Goal: Transaction & Acquisition: Purchase product/service

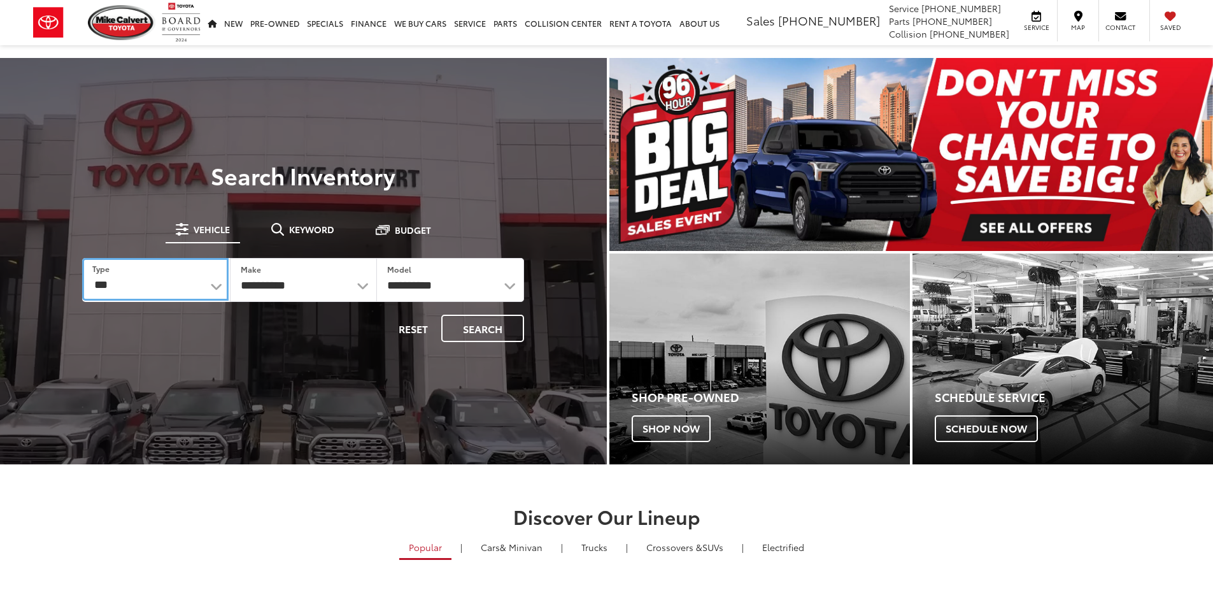
click at [217, 284] on select "*** *** **** *********" at bounding box center [155, 279] width 146 height 43
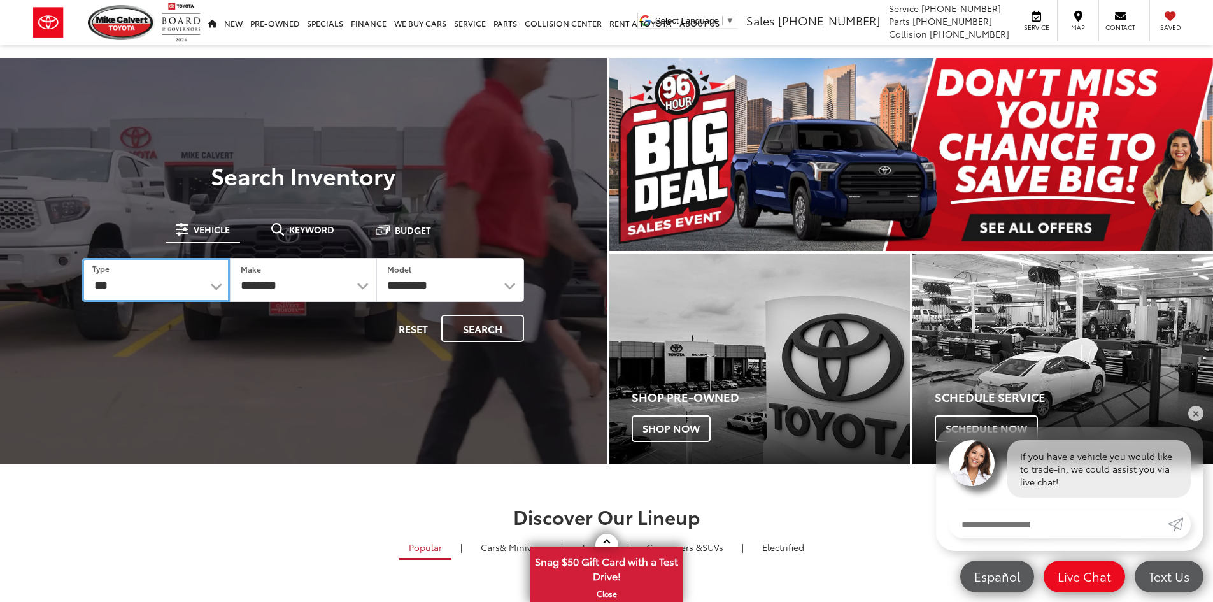
select select "******"
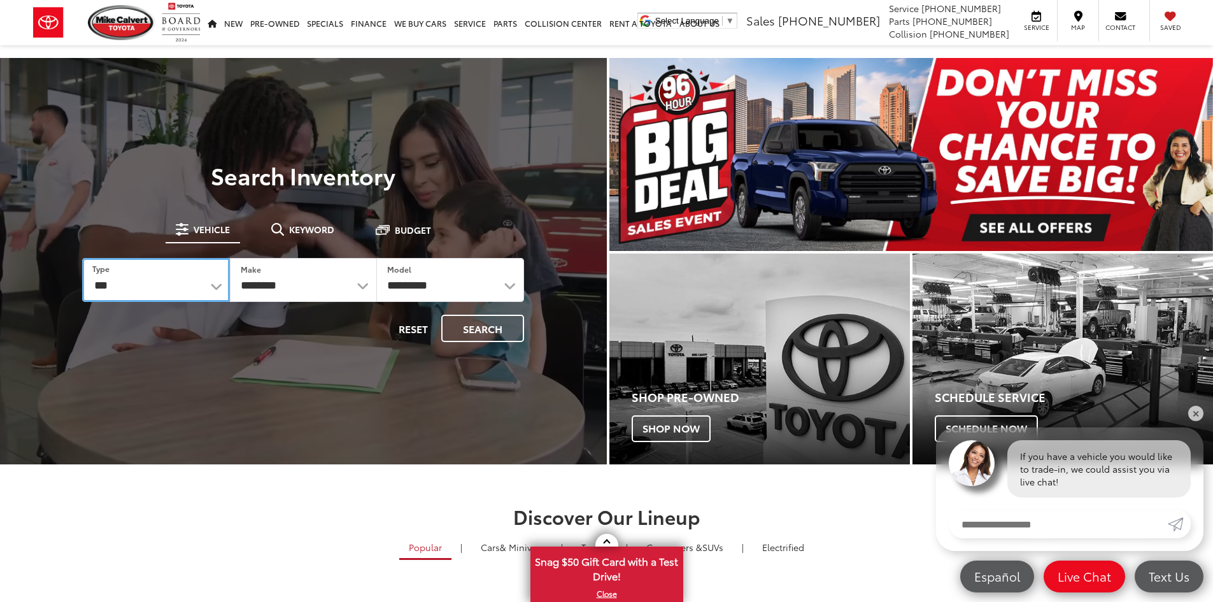
click at [82, 258] on select "*** *** **** *********" at bounding box center [155, 280] width 147 height 44
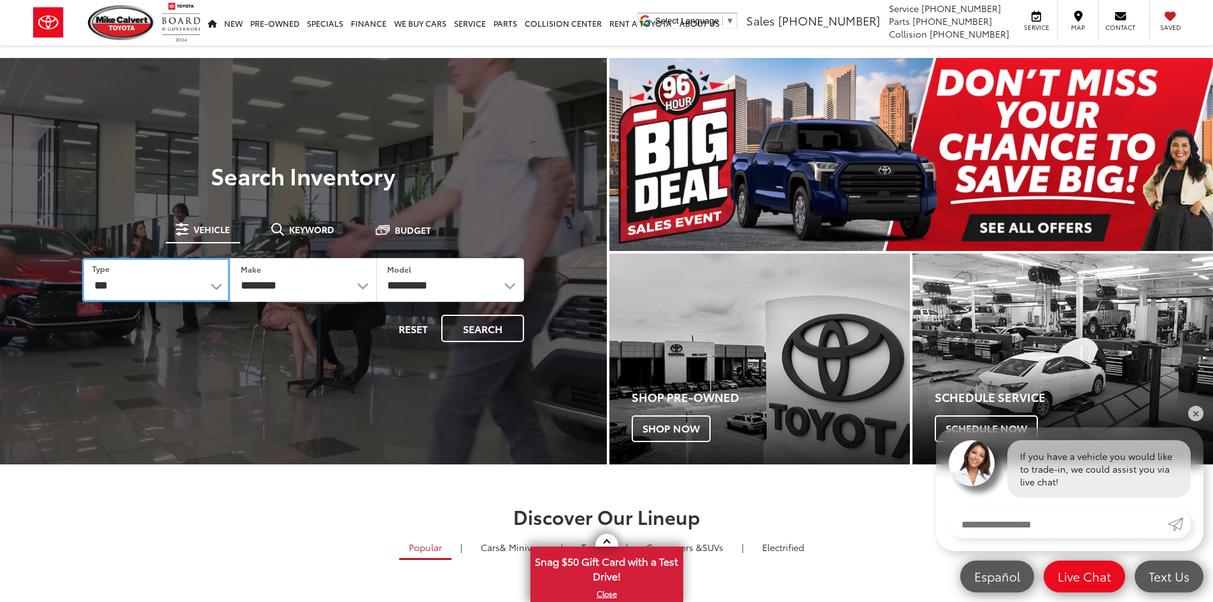
select select
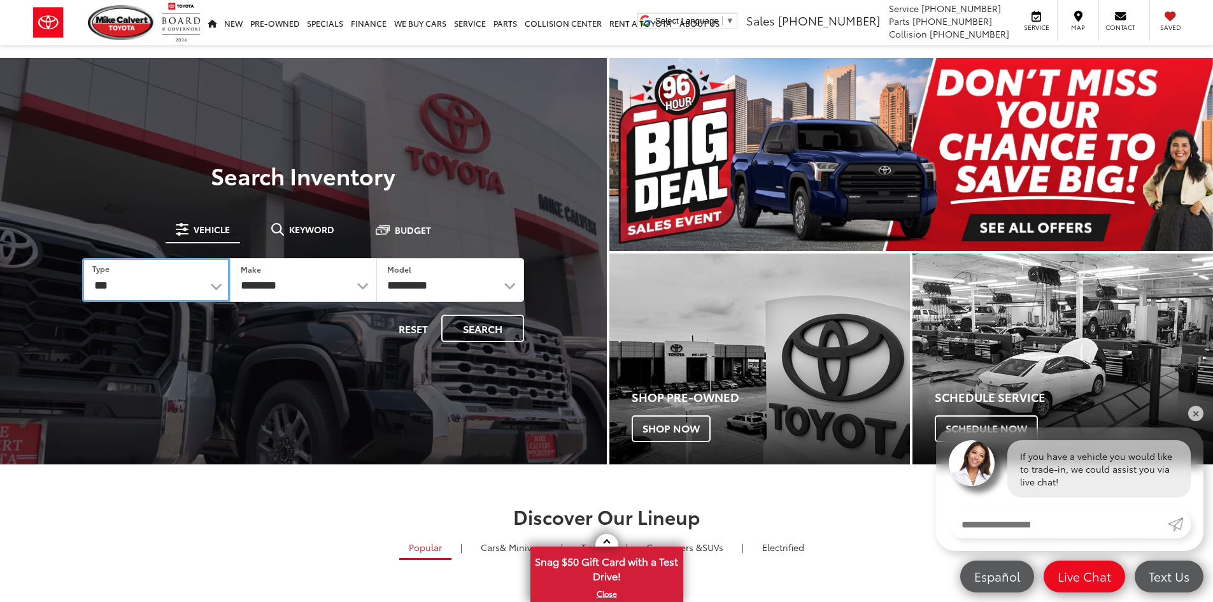
select select
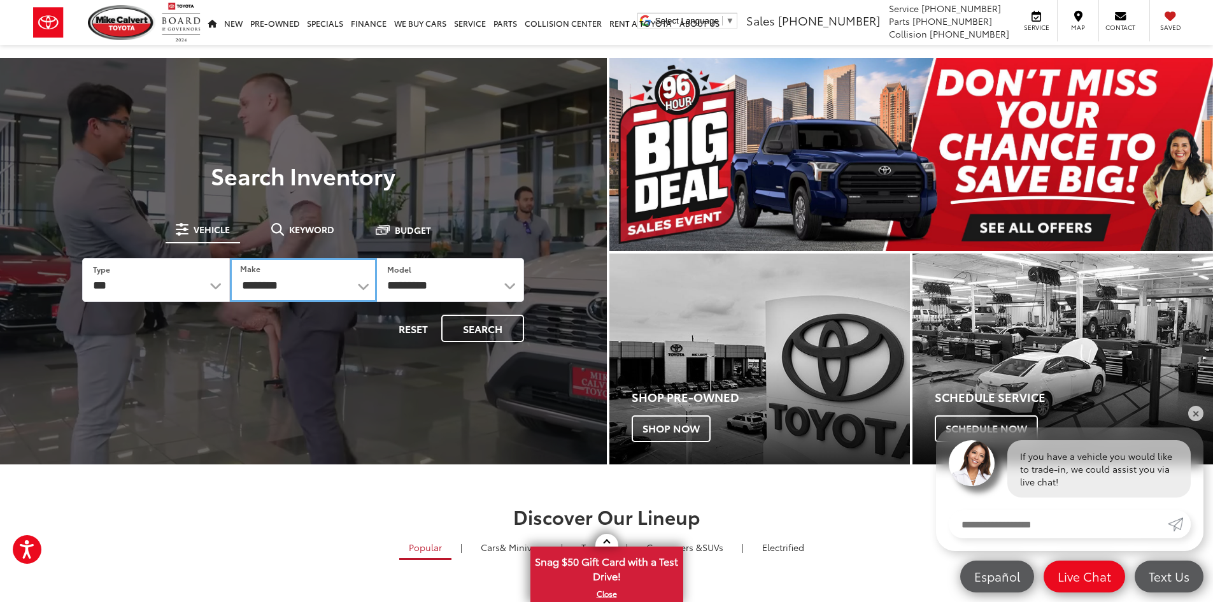
click at [362, 285] on select "**********" at bounding box center [303, 280] width 147 height 44
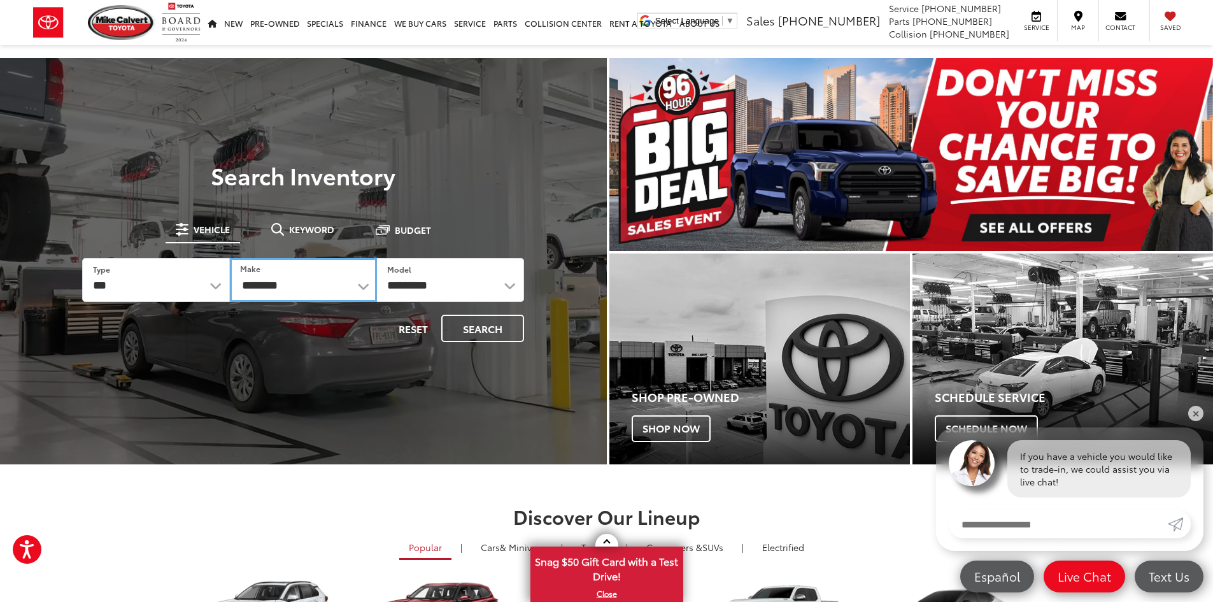
select select "******"
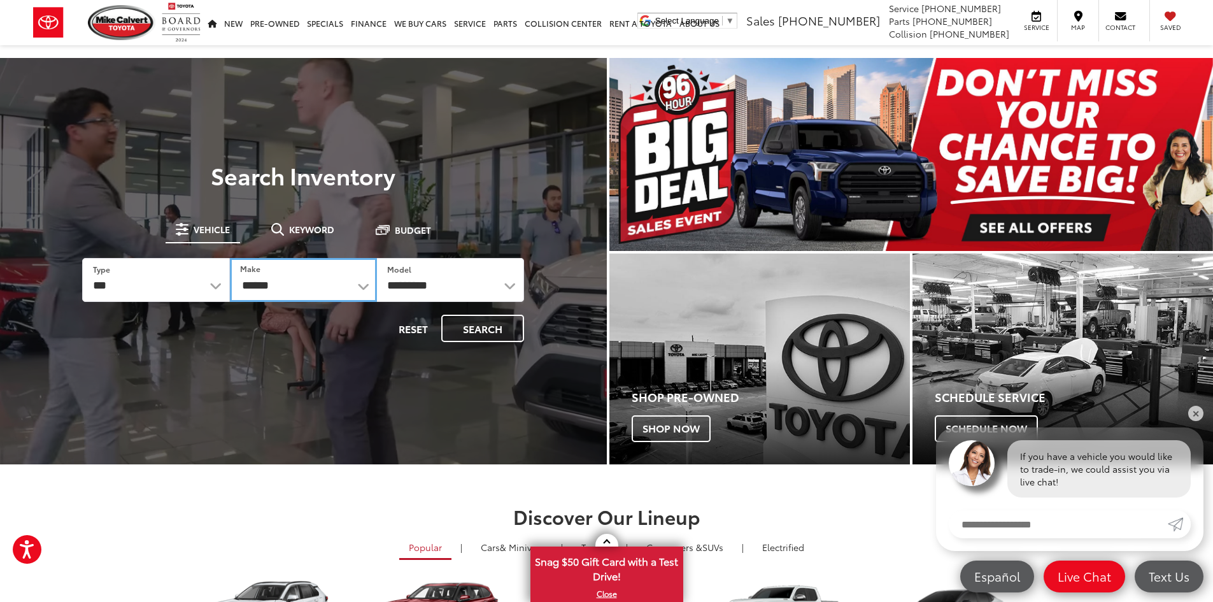
click at [230, 258] on select "**********" at bounding box center [303, 280] width 147 height 44
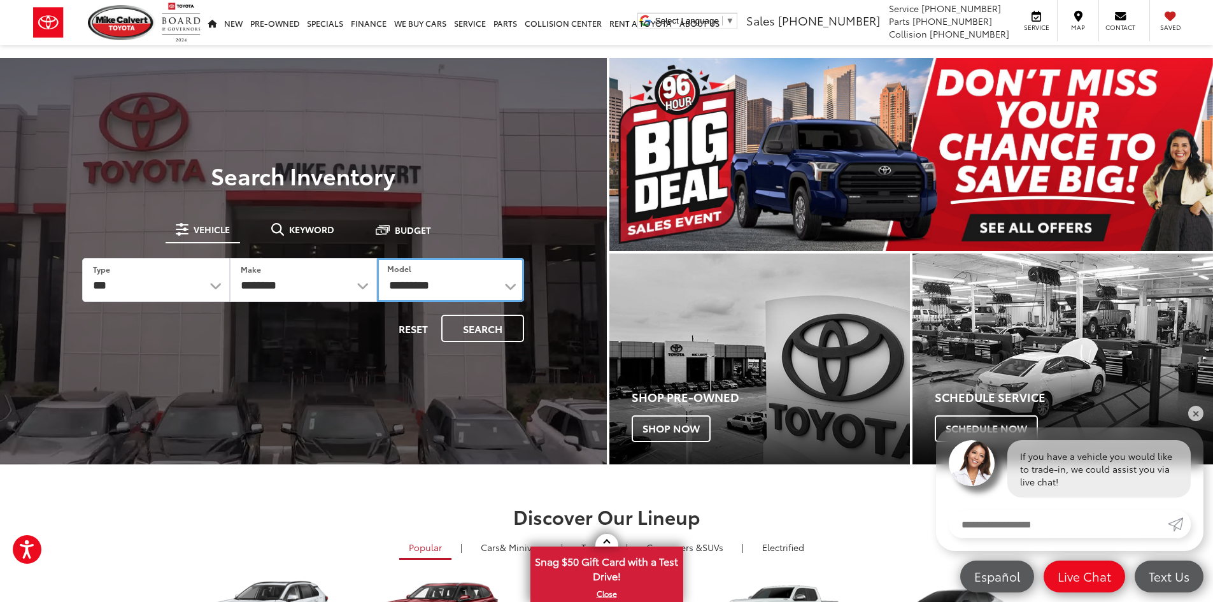
click at [440, 287] on select "**********" at bounding box center [450, 280] width 147 height 44
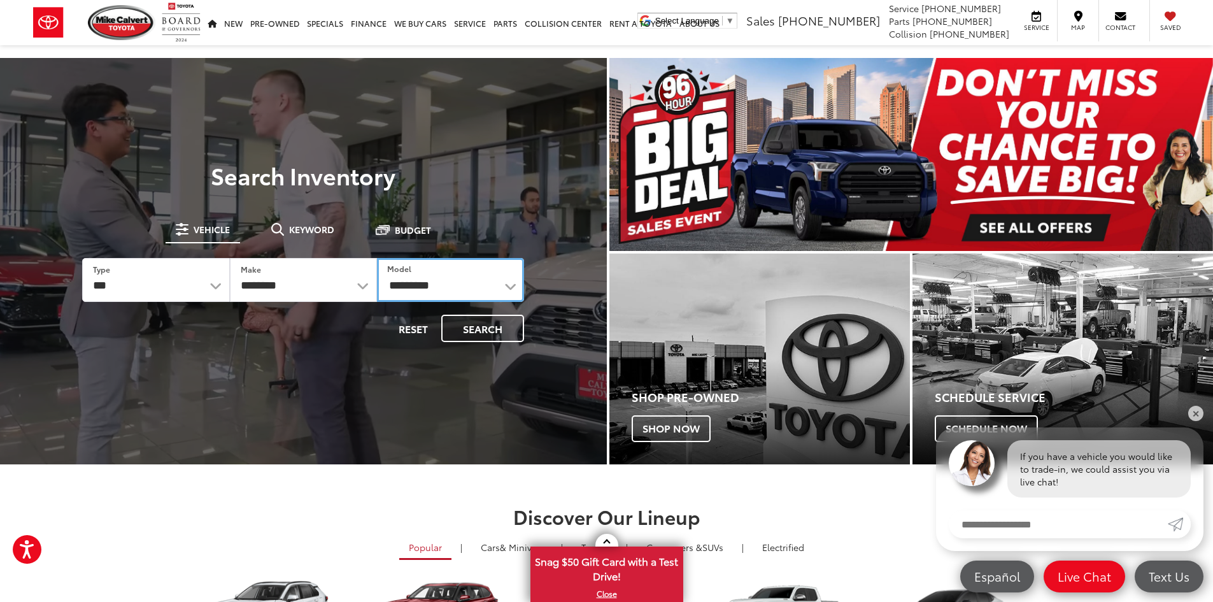
select select "******"
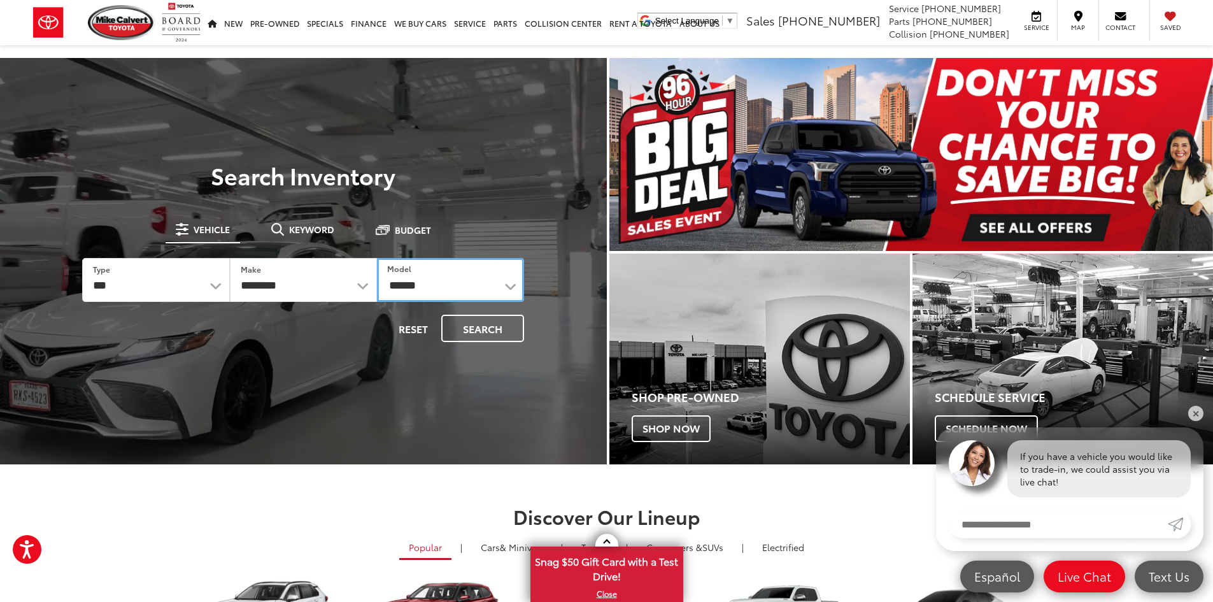
click at [377, 258] on select "**********" at bounding box center [450, 280] width 147 height 44
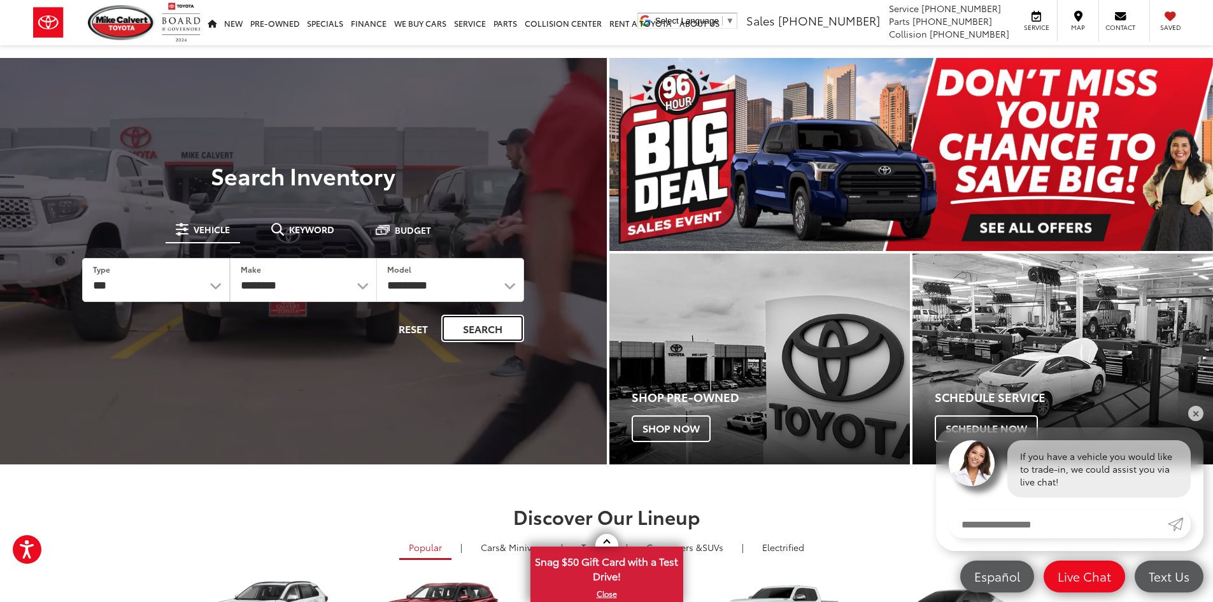
click at [483, 329] on button "Search" at bounding box center [482, 328] width 83 height 27
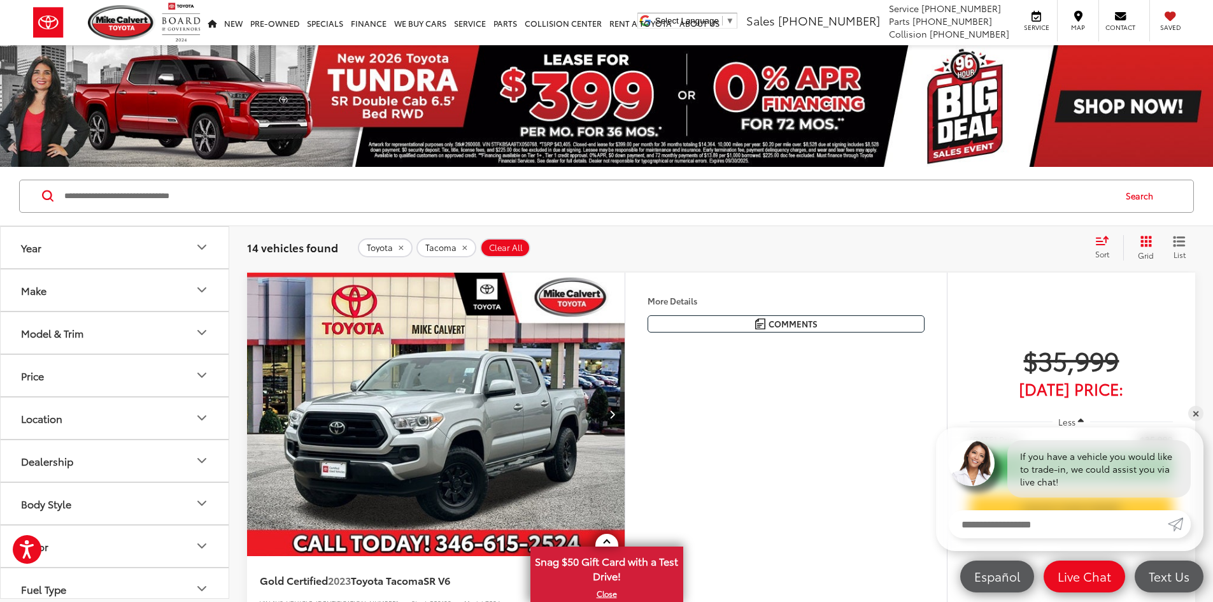
click at [1144, 243] on icon "Grid View" at bounding box center [1146, 241] width 13 height 13
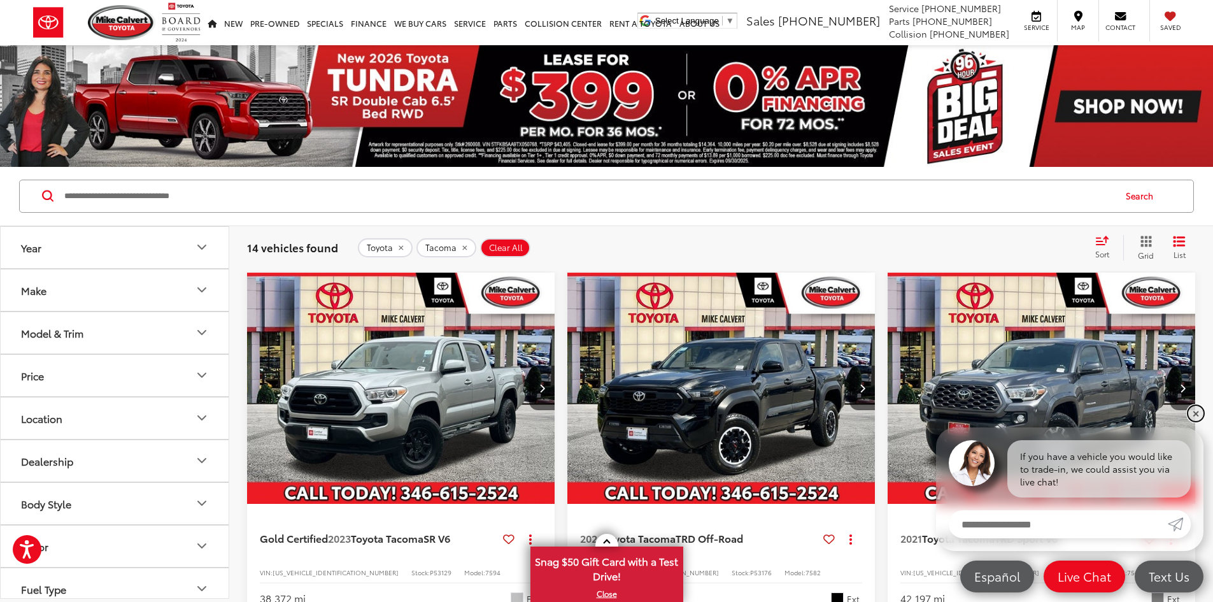
click at [1202, 410] on link "✕" at bounding box center [1195, 413] width 15 height 15
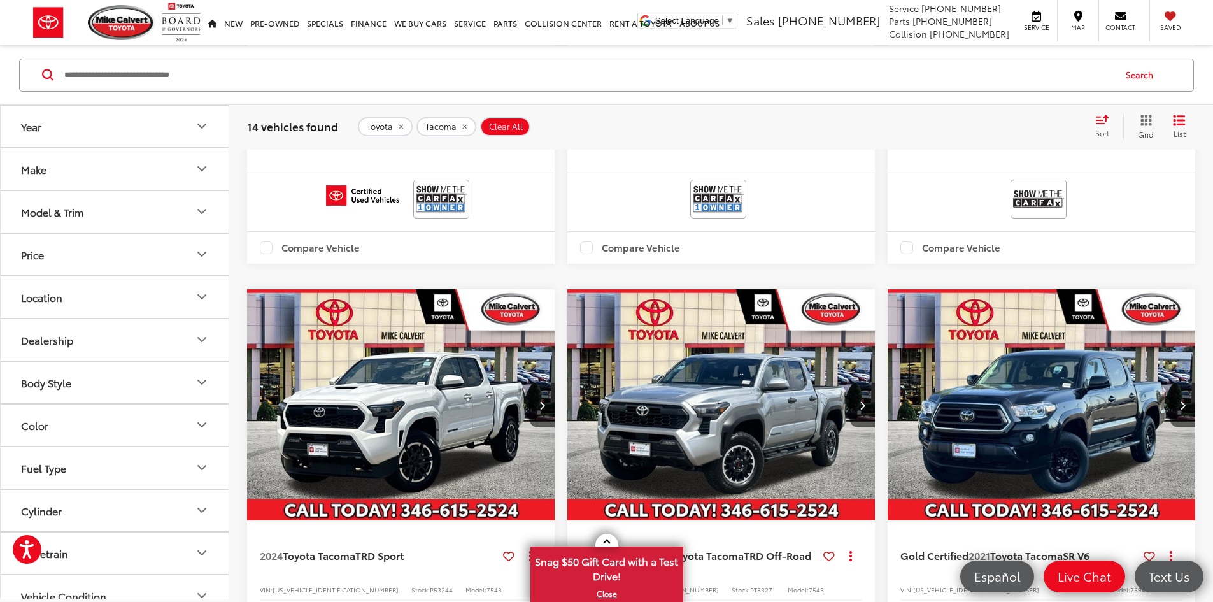
scroll to position [700, 0]
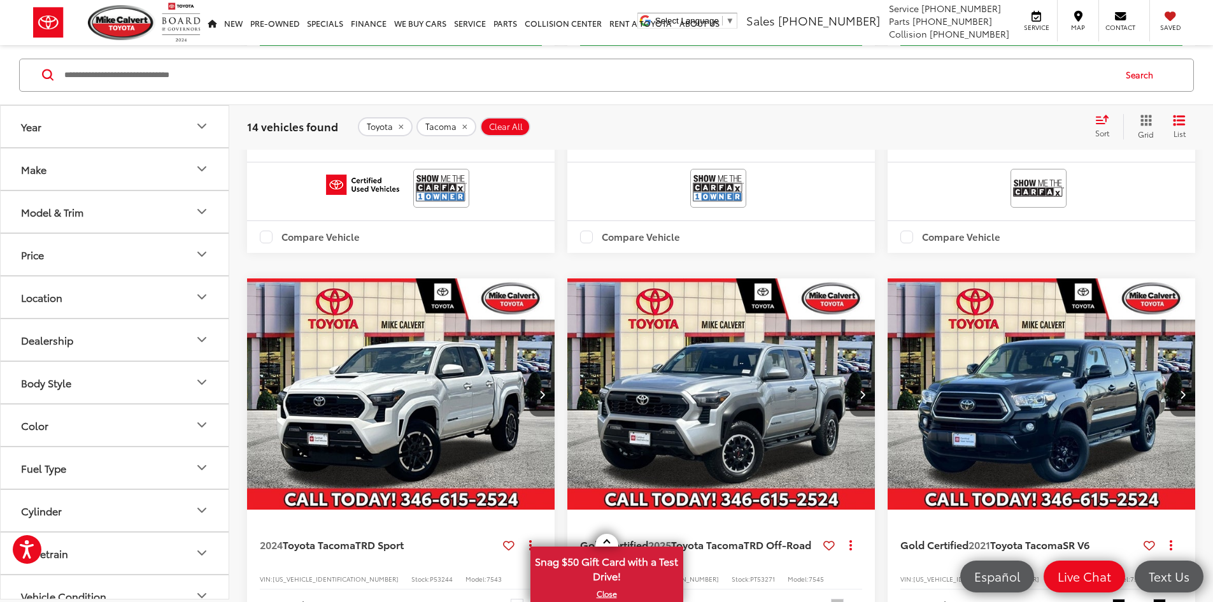
click at [198, 125] on icon "Year" at bounding box center [201, 125] width 15 height 15
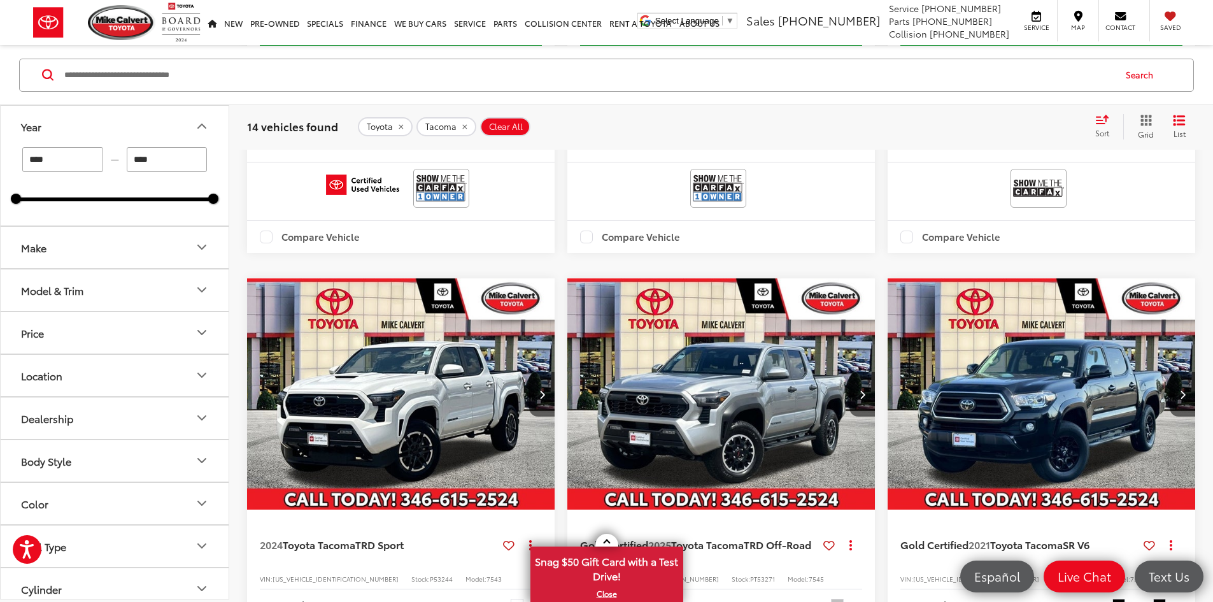
click at [158, 165] on input "****" at bounding box center [167, 158] width 81 height 25
type input "****"
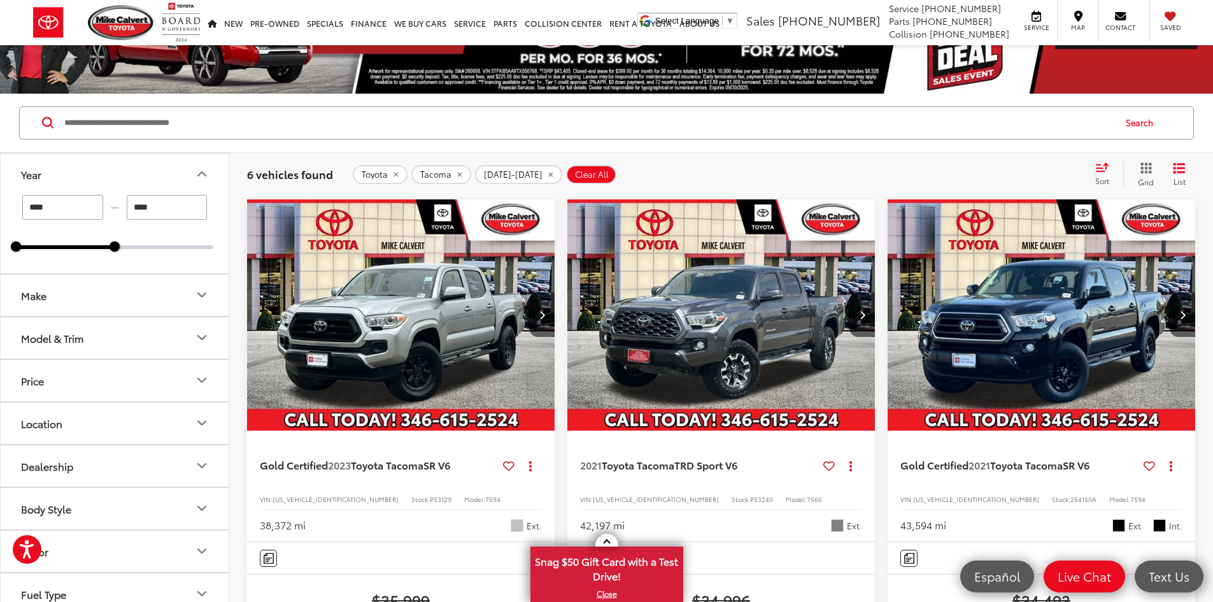
scroll to position [64, 0]
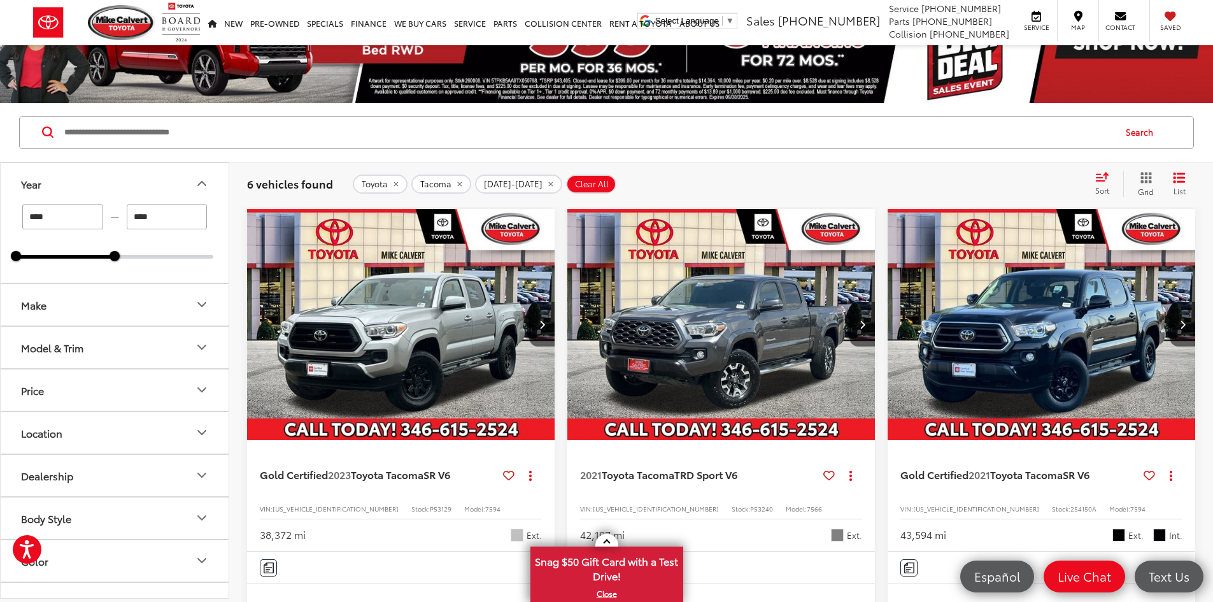
click at [390, 308] on img "2023 Toyota Tacoma SR V6 0" at bounding box center [400, 325] width 309 height 232
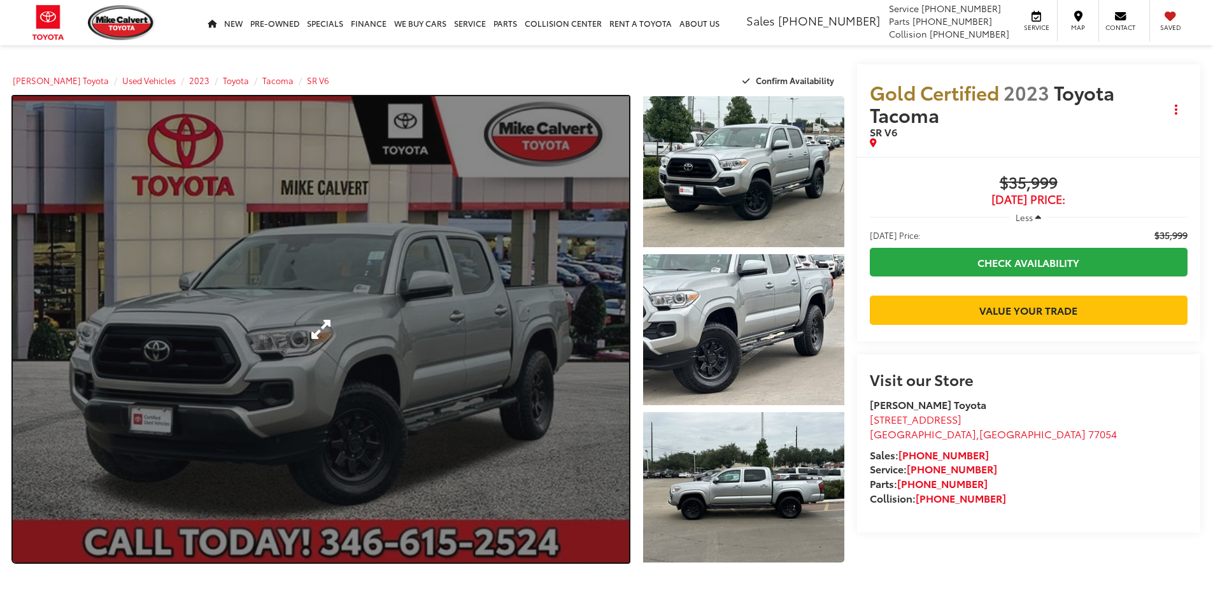
click at [474, 341] on link "Expand Photo 0" at bounding box center [321, 329] width 616 height 466
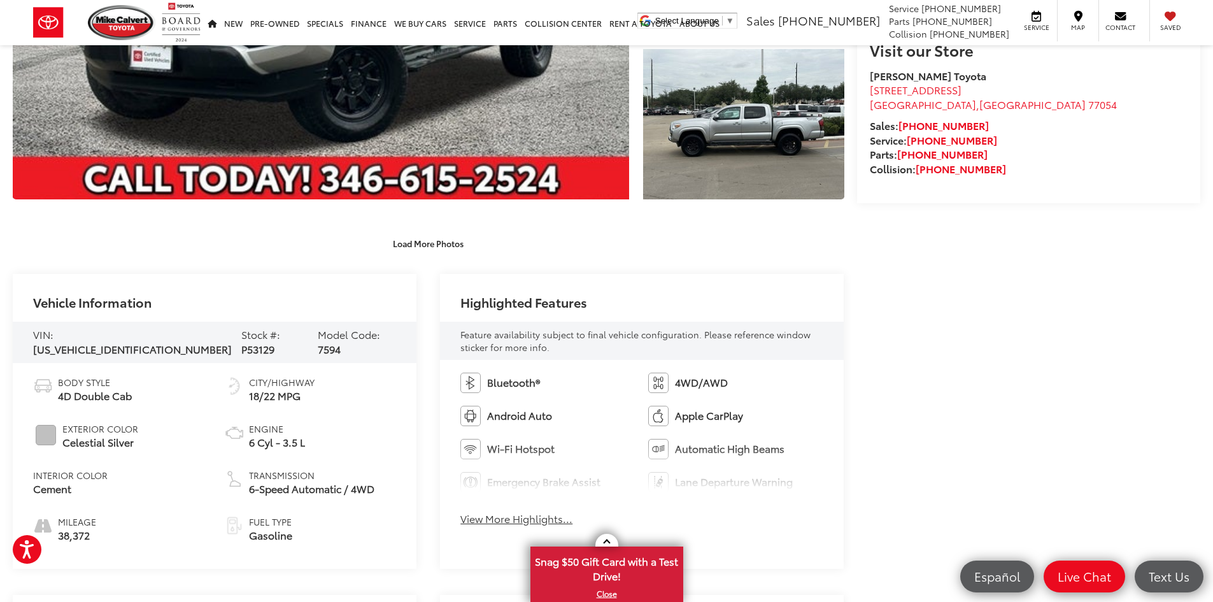
scroll to position [509, 0]
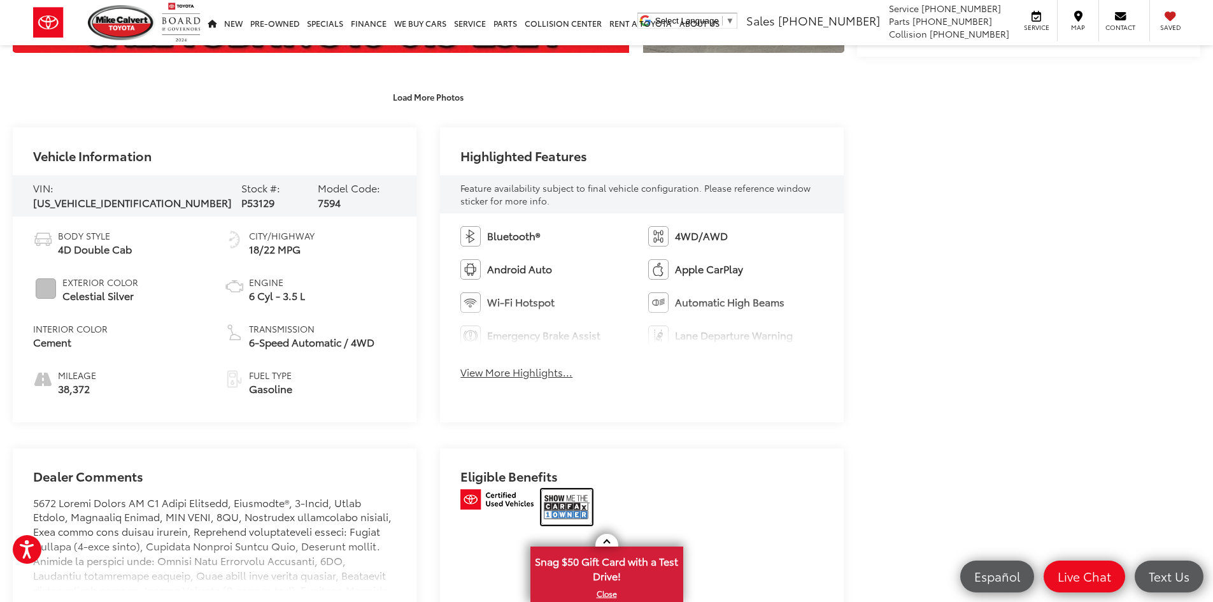
click at [566, 501] on img at bounding box center [566, 507] width 51 height 36
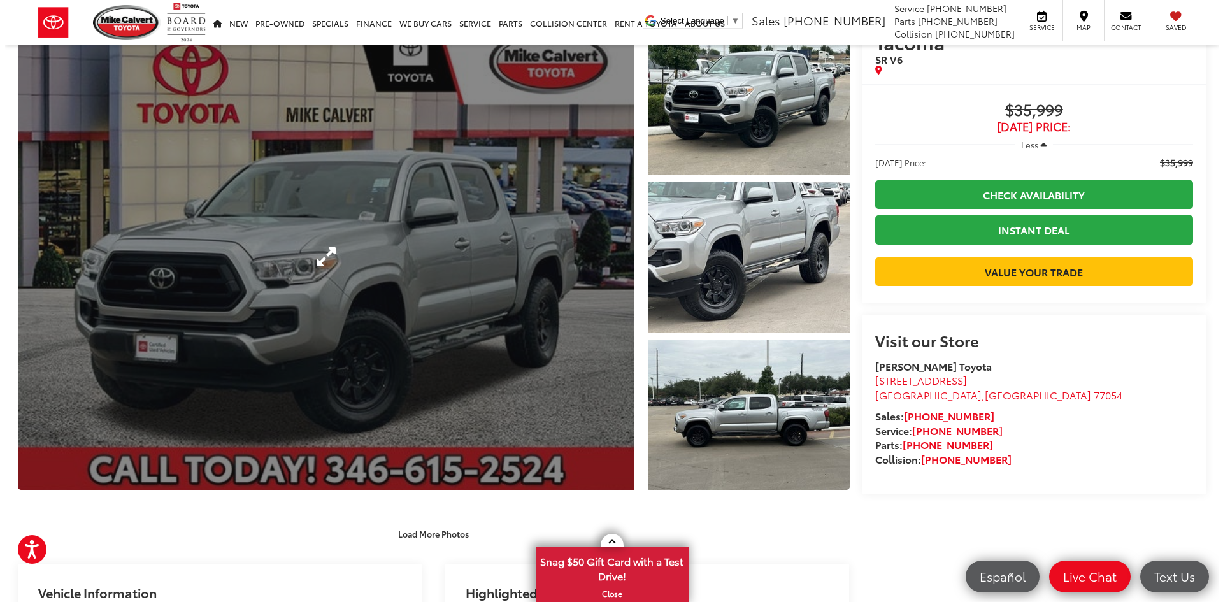
scroll to position [0, 0]
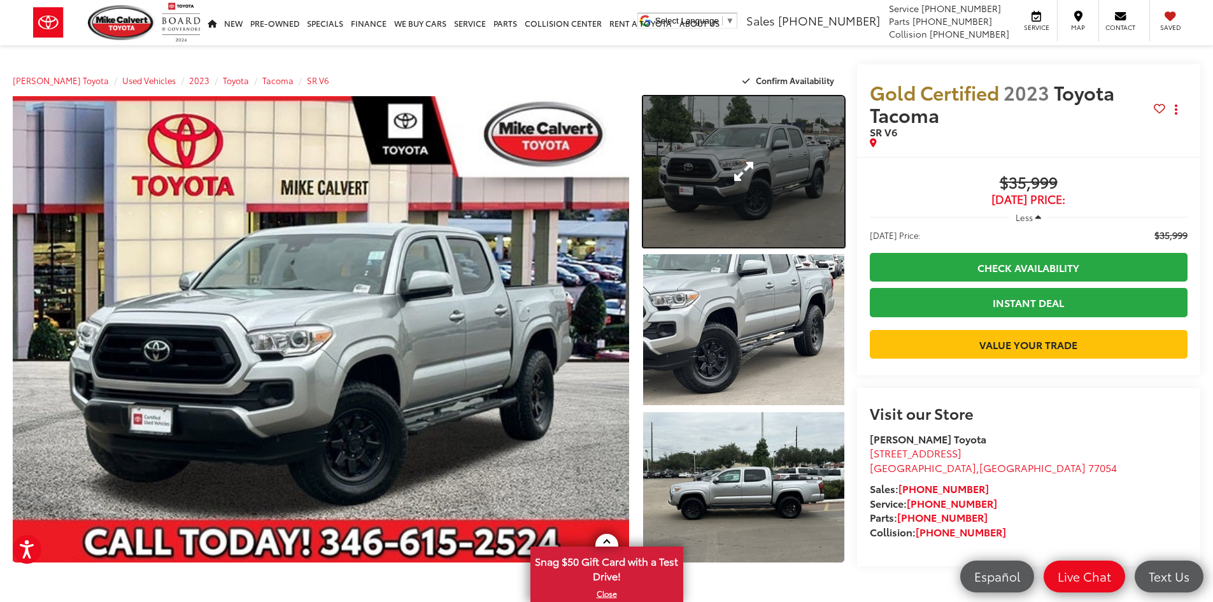
click at [739, 176] on link "Expand Photo 1" at bounding box center [743, 171] width 201 height 151
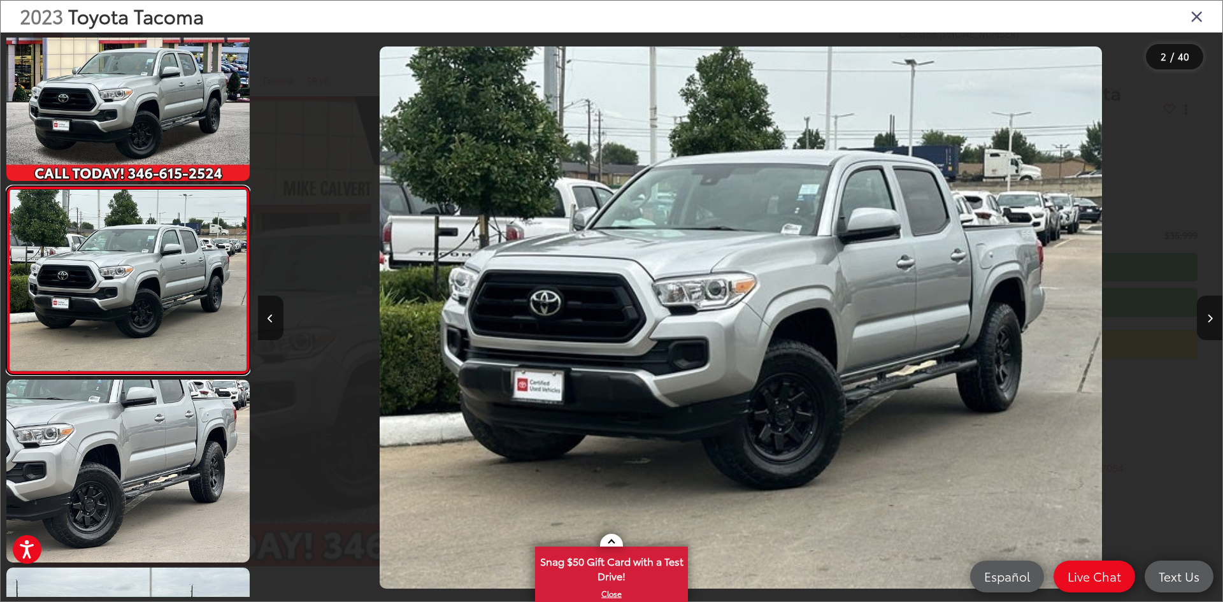
scroll to position [0, 964]
click at [1210, 318] on icon "Next image" at bounding box center [1210, 318] width 6 height 9
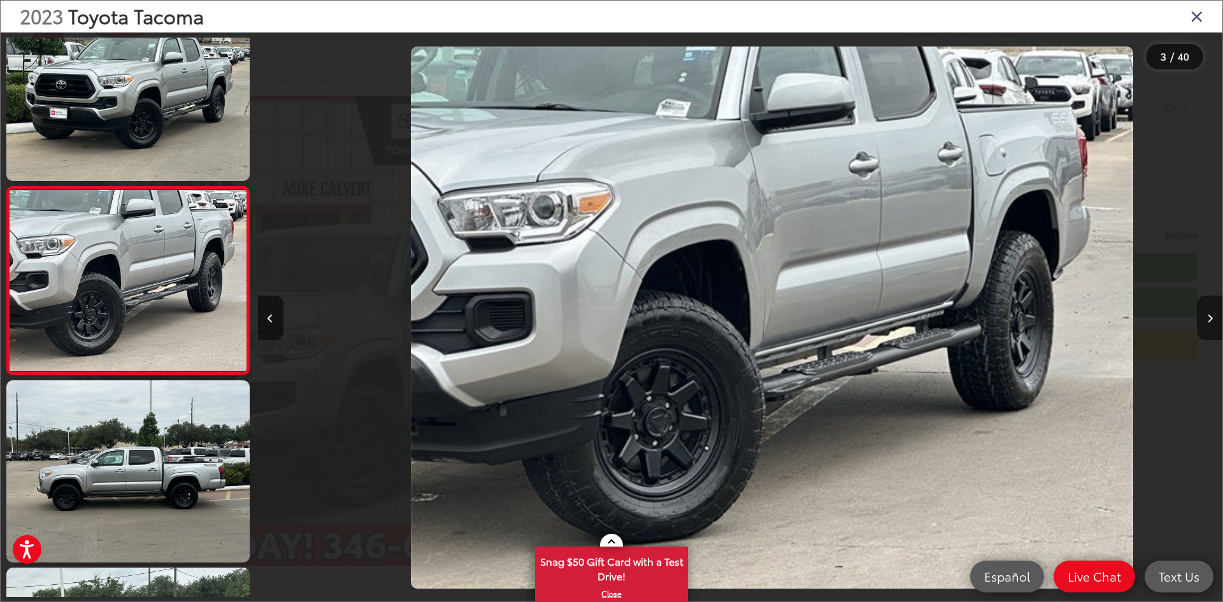
scroll to position [0, 1929]
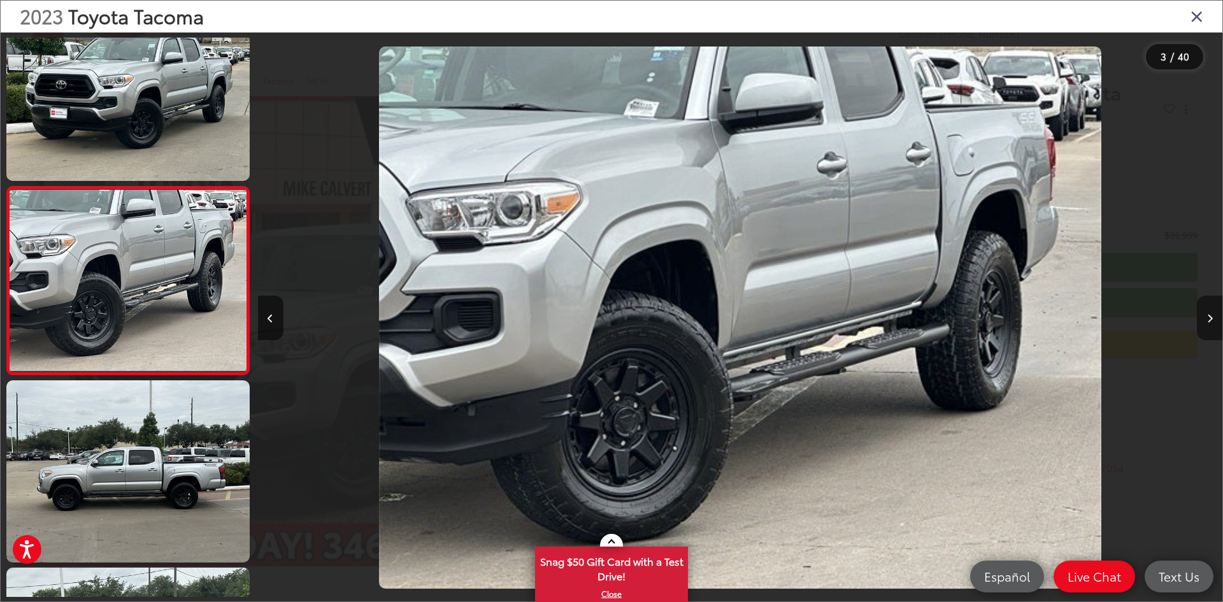
click at [1210, 318] on icon "Next image" at bounding box center [1210, 318] width 6 height 9
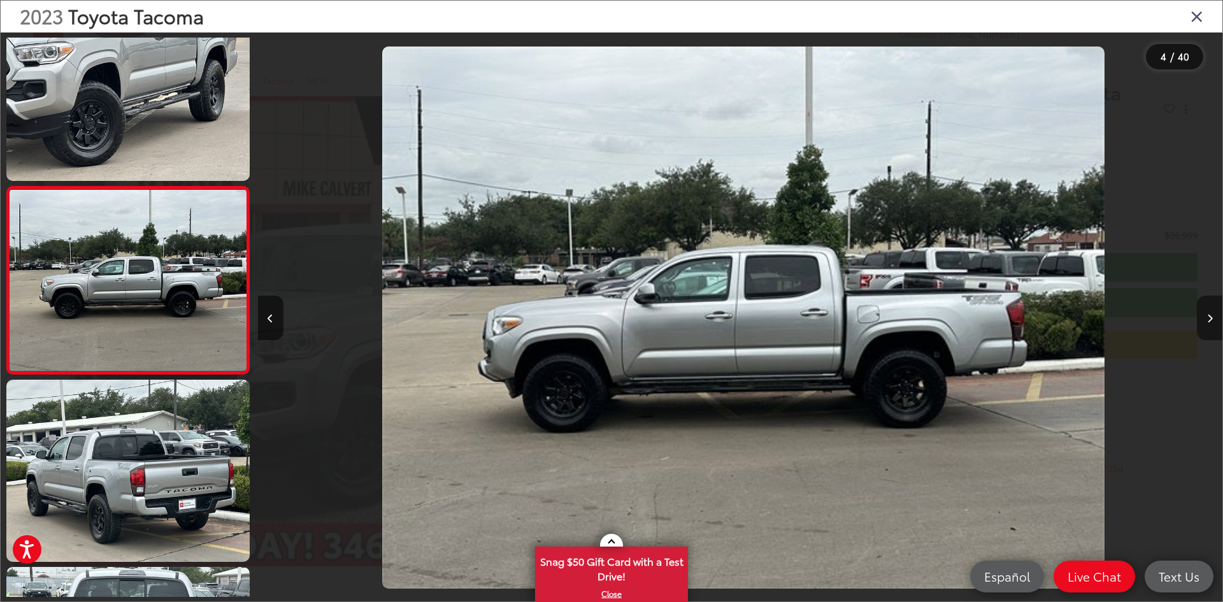
scroll to position [0, 2893]
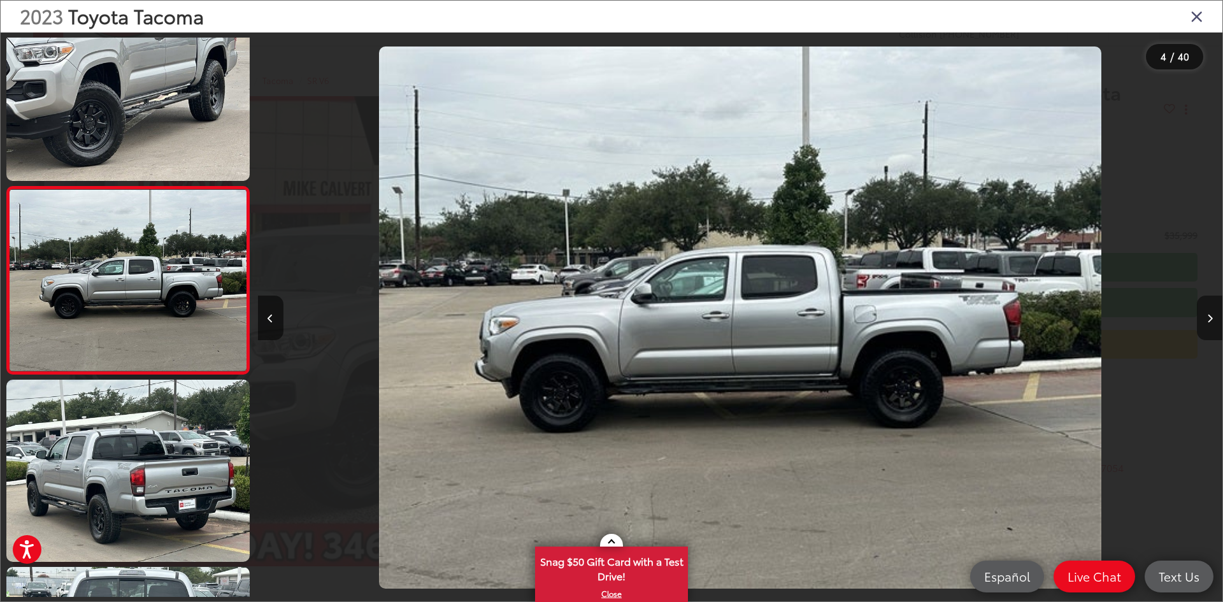
click at [1207, 318] on icon "Next image" at bounding box center [1210, 318] width 6 height 9
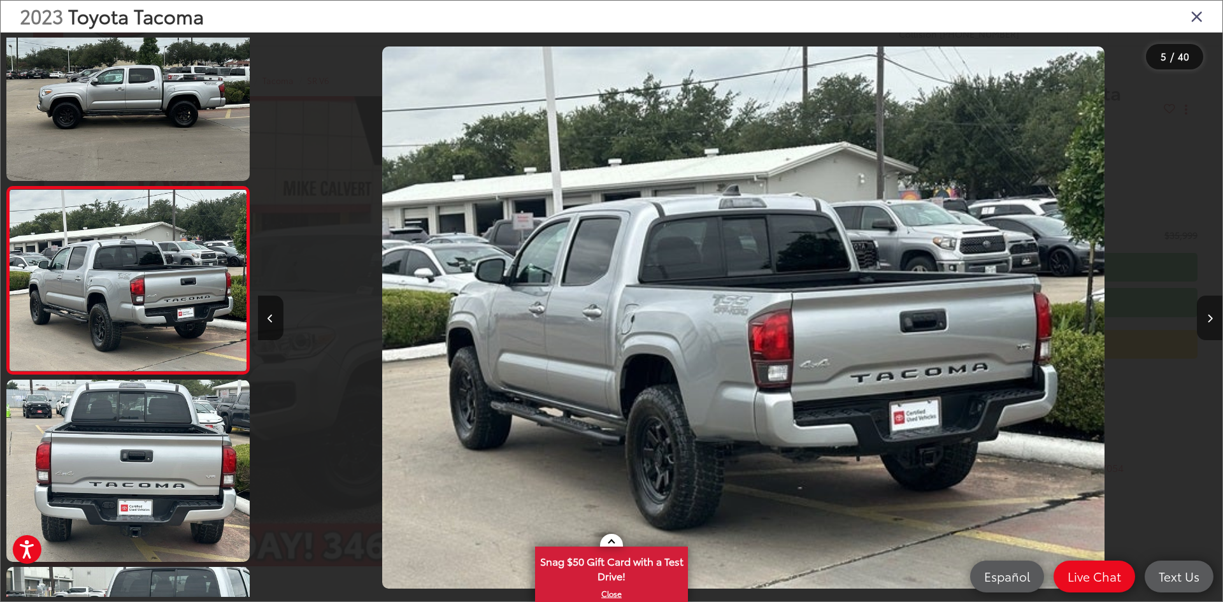
scroll to position [0, 3858]
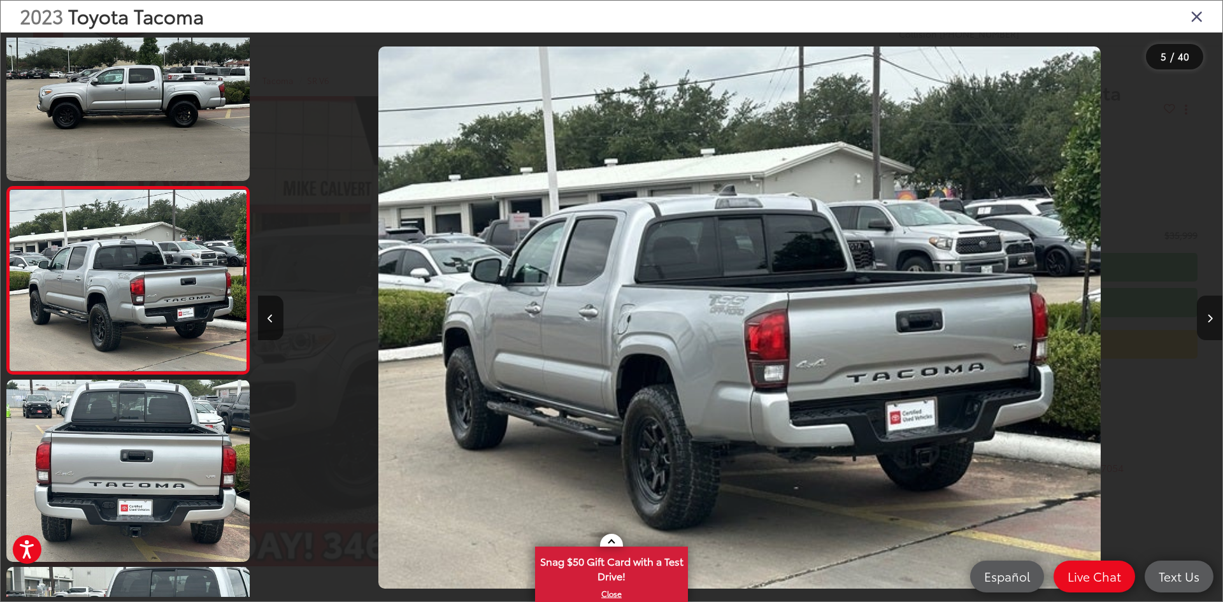
click at [1207, 318] on icon "Next image" at bounding box center [1210, 318] width 6 height 9
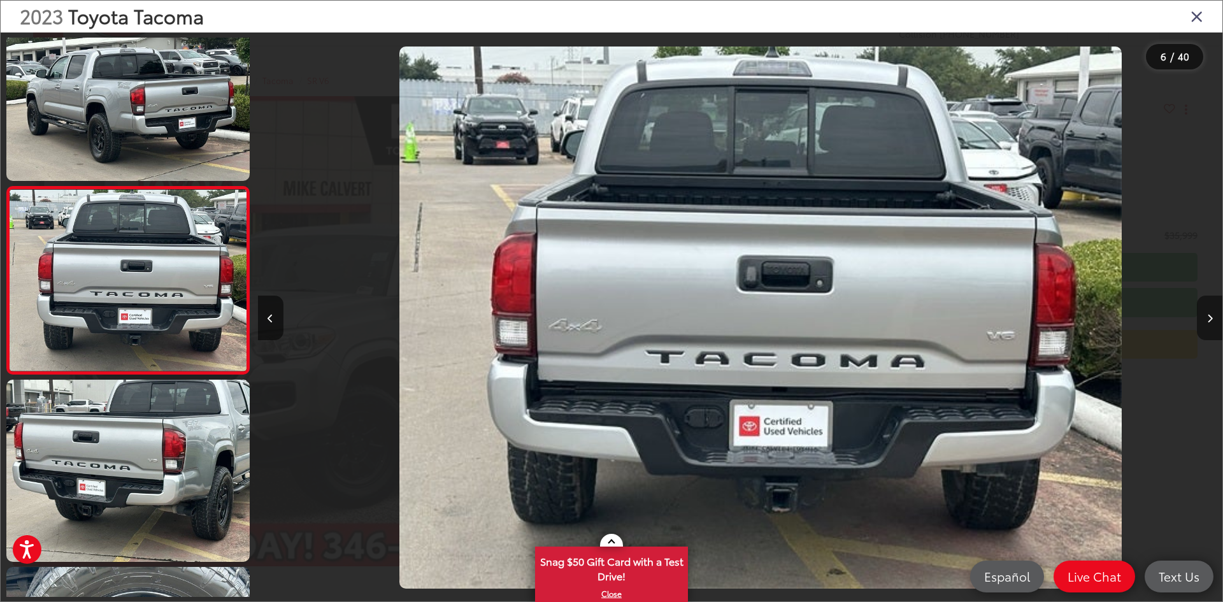
scroll to position [0, 4822]
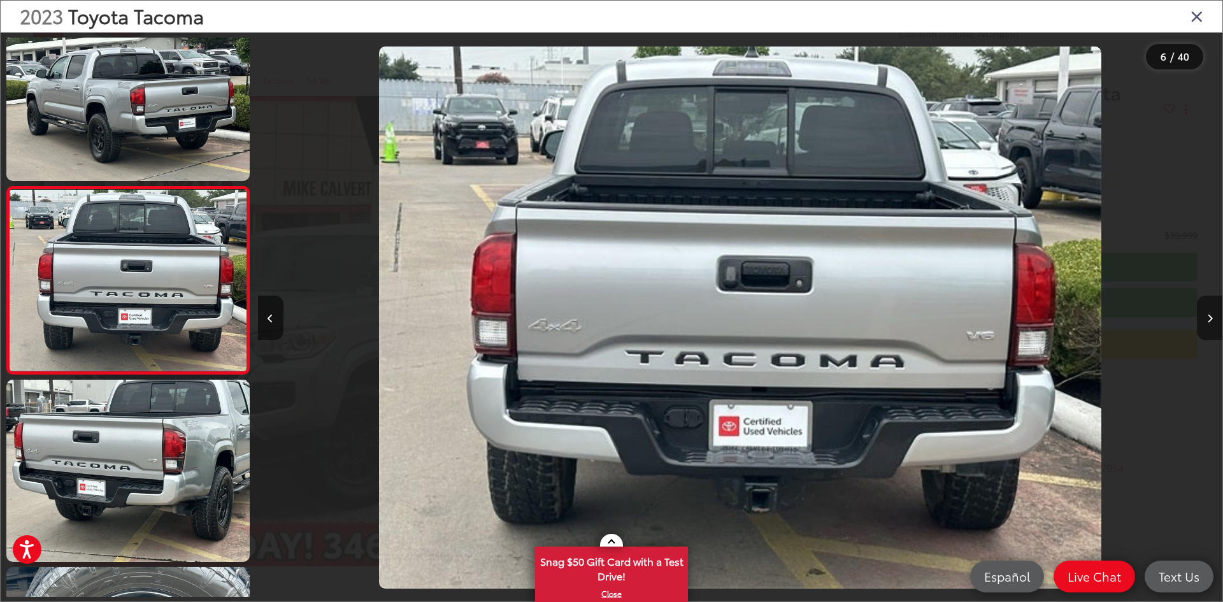
click at [1207, 318] on icon "Next image" at bounding box center [1210, 318] width 6 height 9
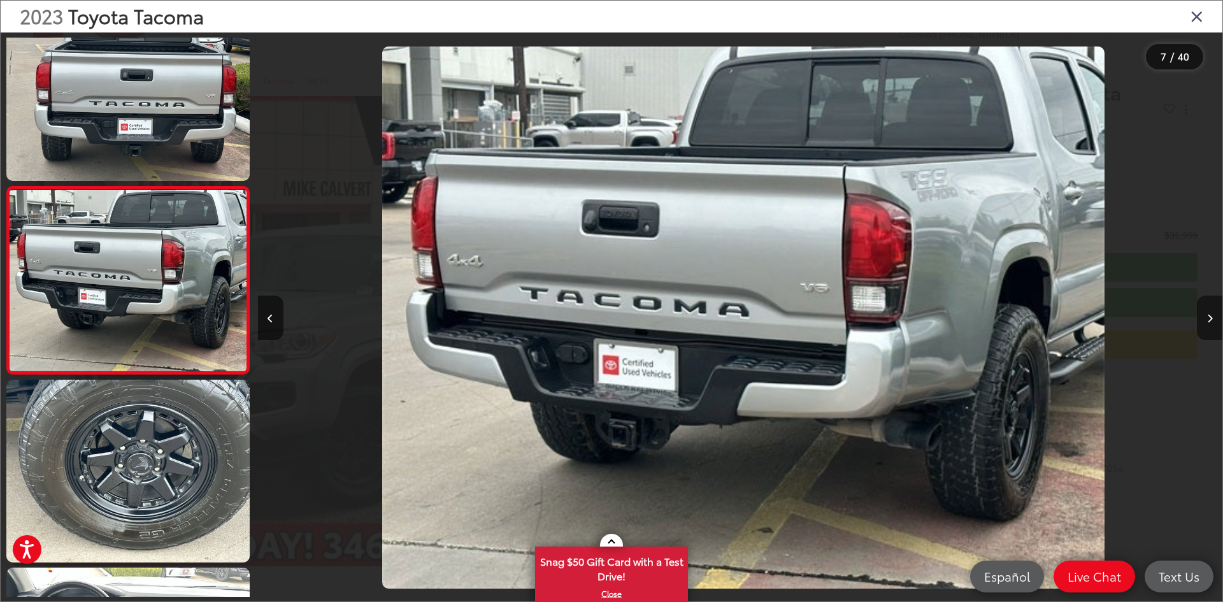
scroll to position [0, 5786]
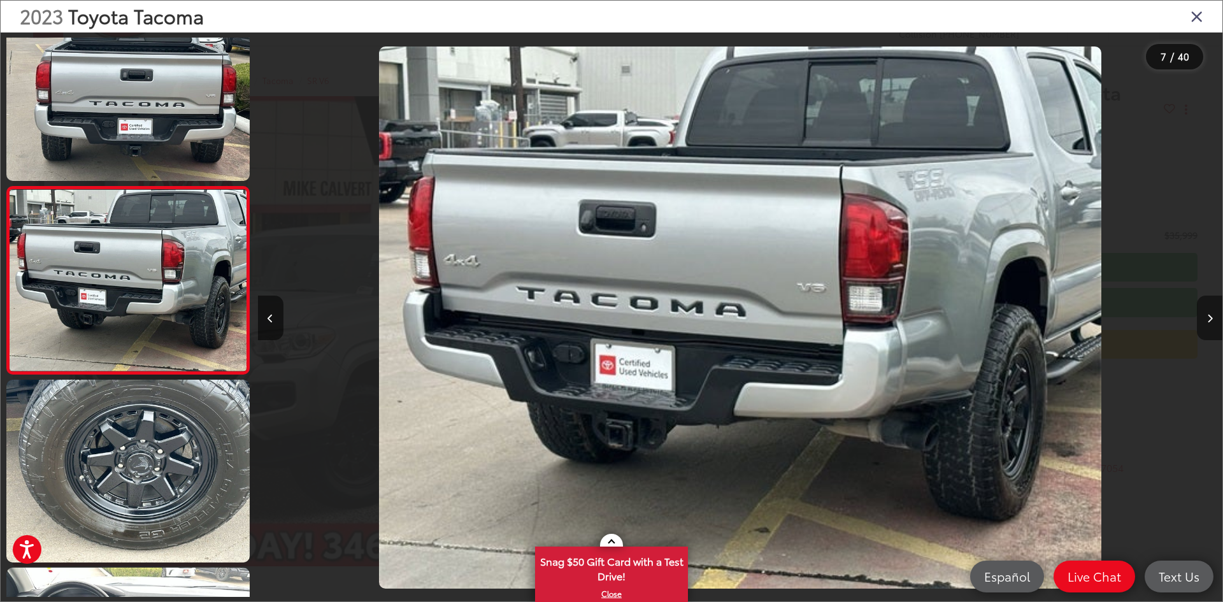
click at [1207, 318] on icon "Next image" at bounding box center [1210, 318] width 6 height 9
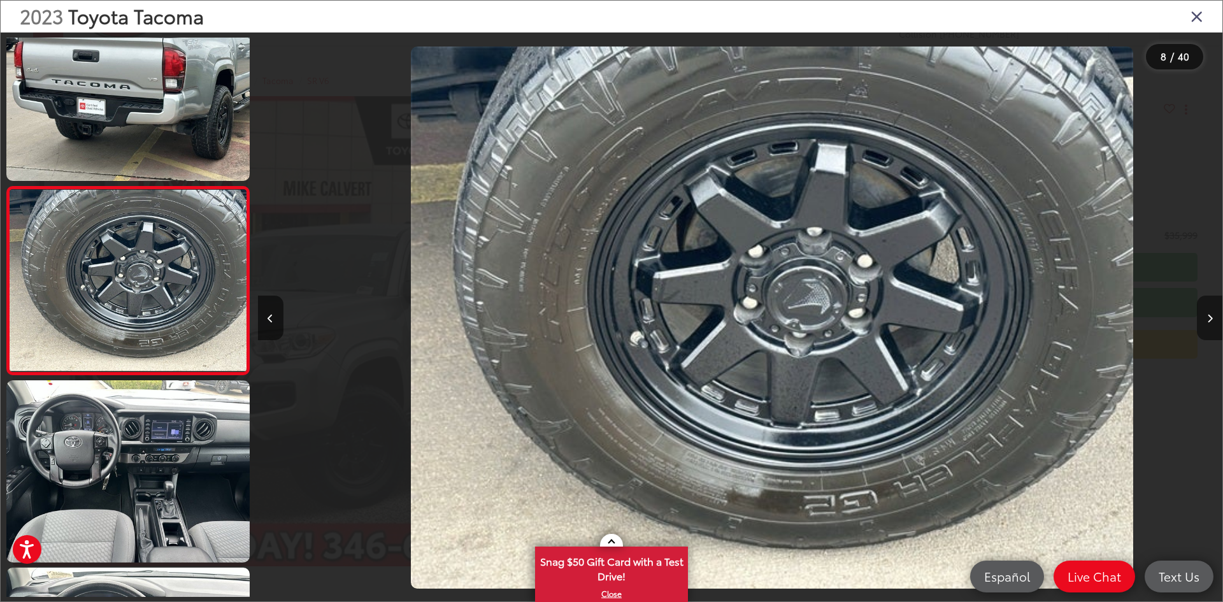
scroll to position [0, 6751]
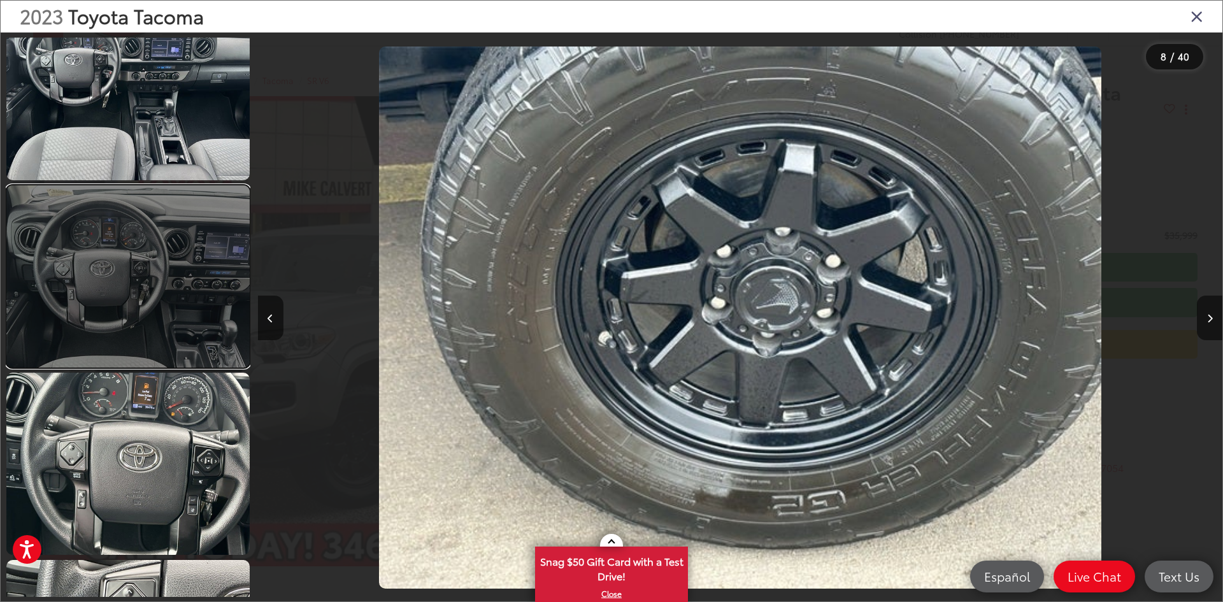
click at [187, 299] on link at bounding box center [127, 276] width 243 height 182
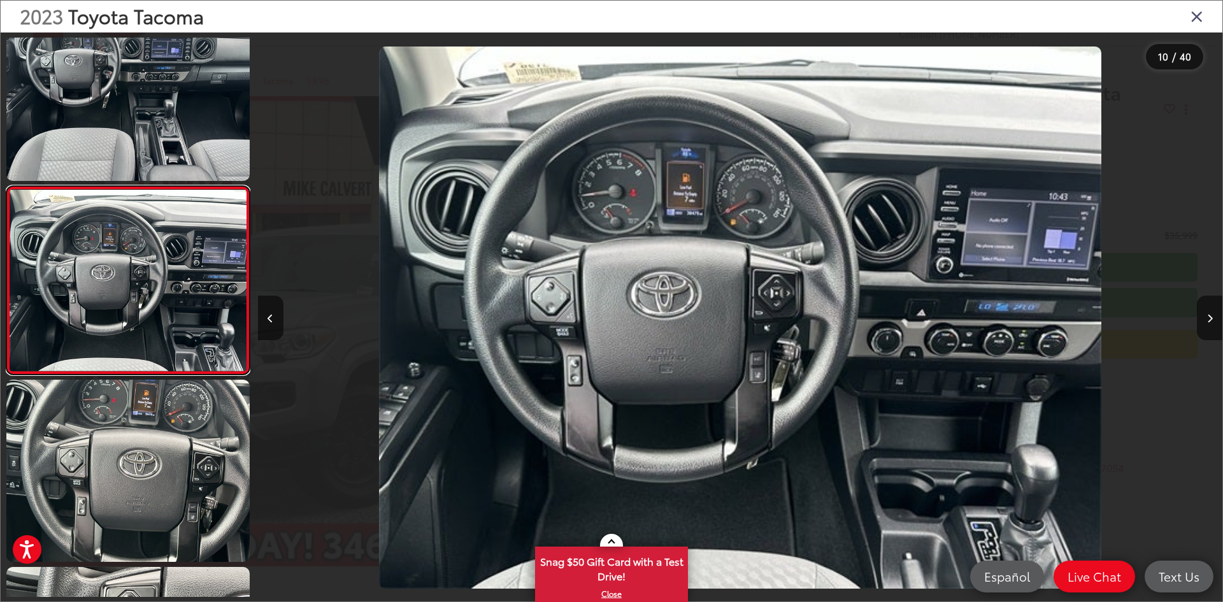
scroll to position [0, 8680]
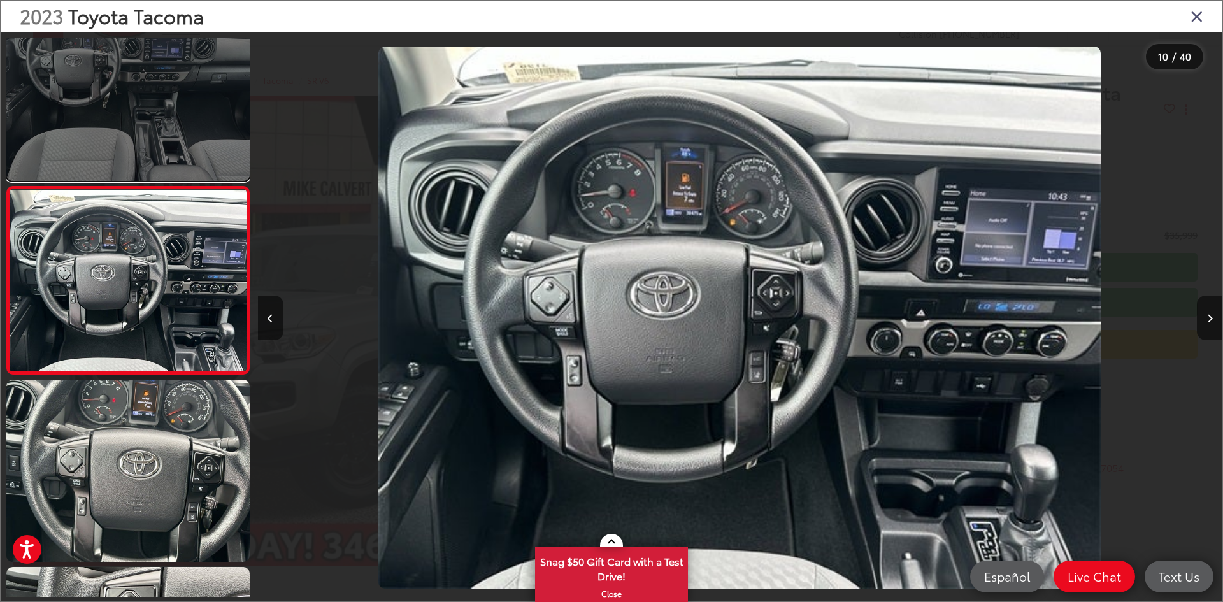
click at [199, 116] on link at bounding box center [127, 90] width 243 height 182
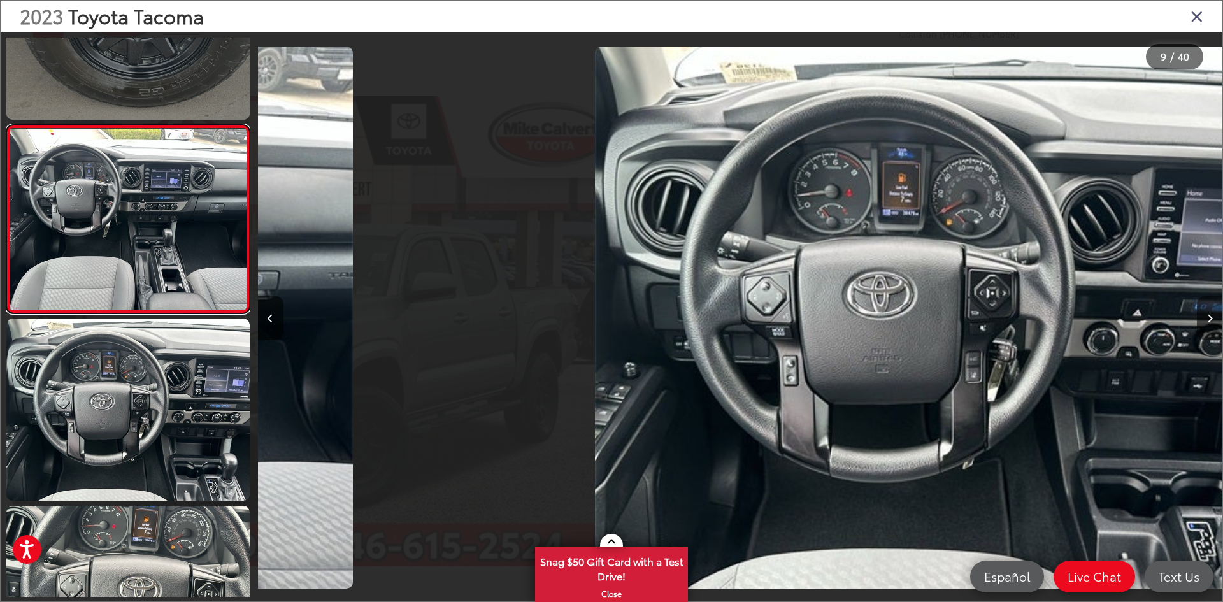
scroll to position [0, 0]
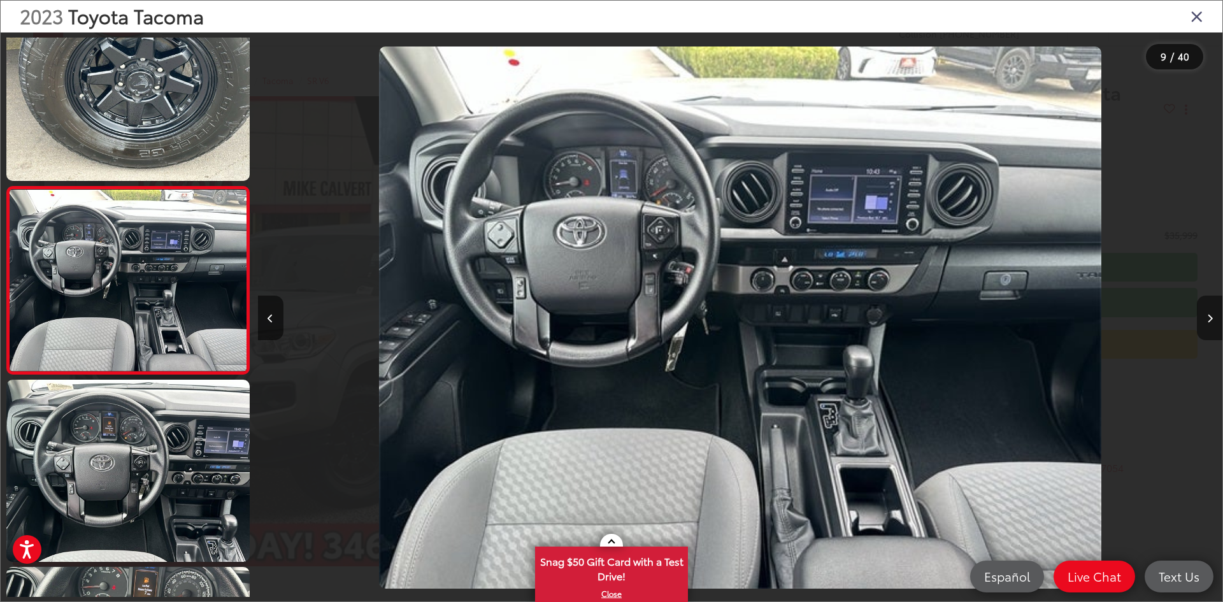
click at [1209, 319] on icon "Next image" at bounding box center [1210, 318] width 6 height 9
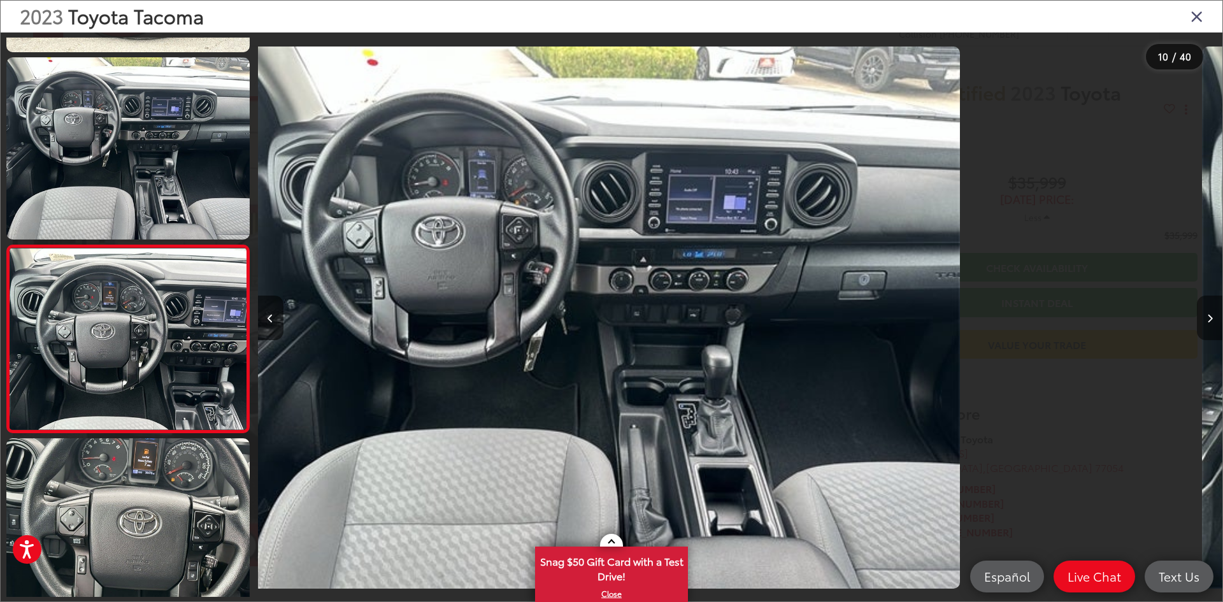
scroll to position [1534, 0]
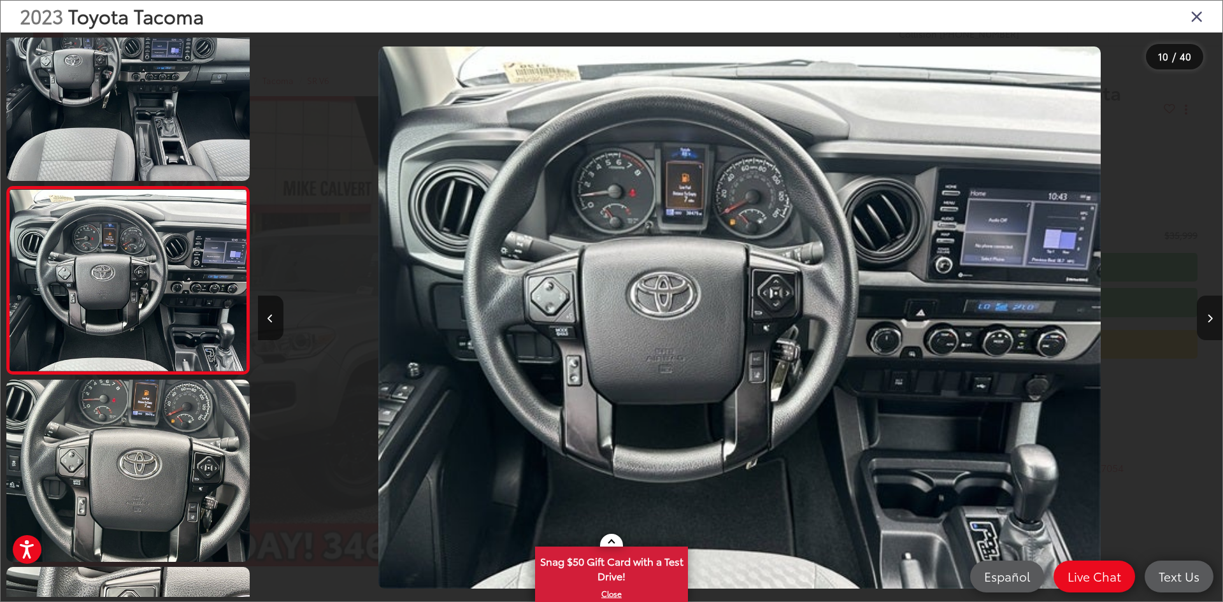
click at [1209, 319] on icon "Next image" at bounding box center [1210, 318] width 6 height 9
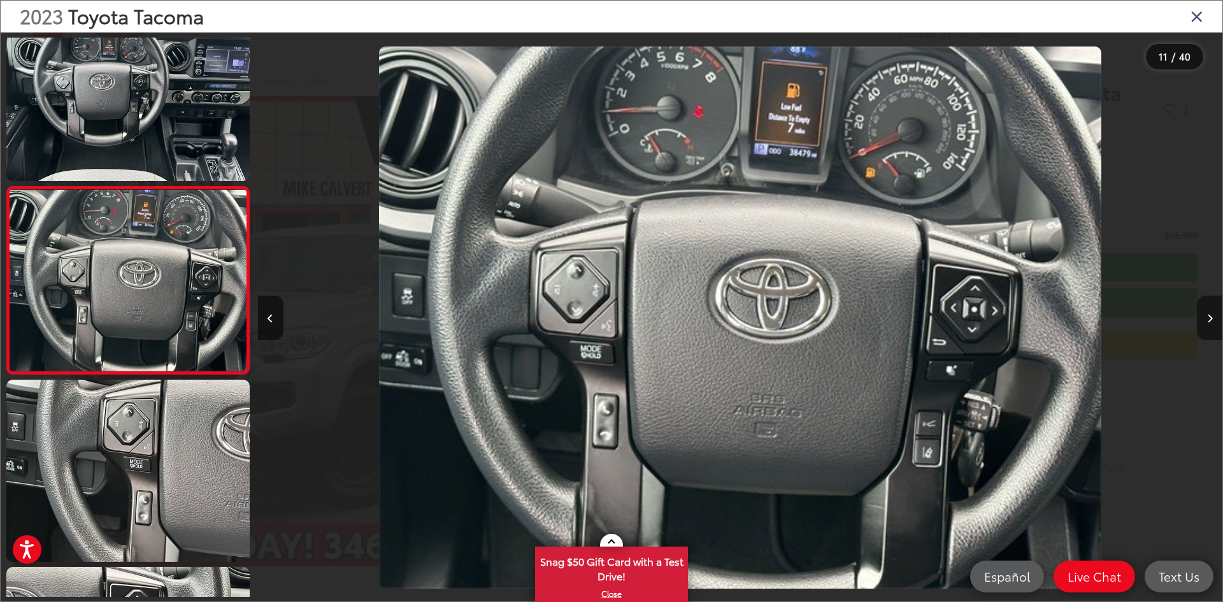
click at [1207, 319] on icon "Next image" at bounding box center [1210, 318] width 6 height 9
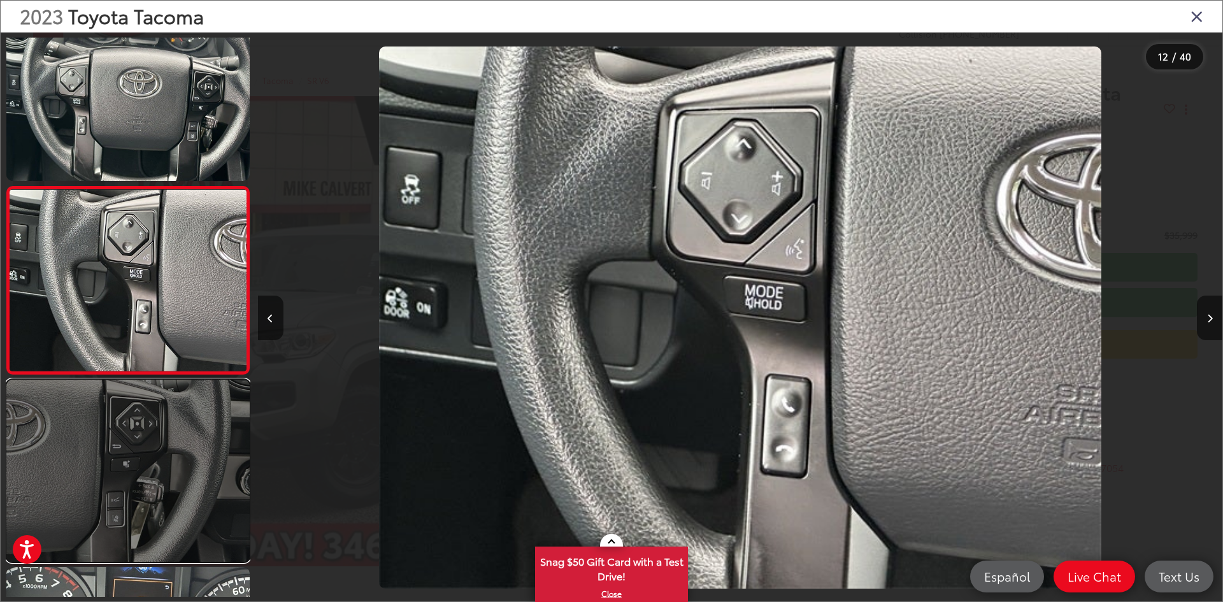
click at [182, 475] on link at bounding box center [127, 471] width 243 height 182
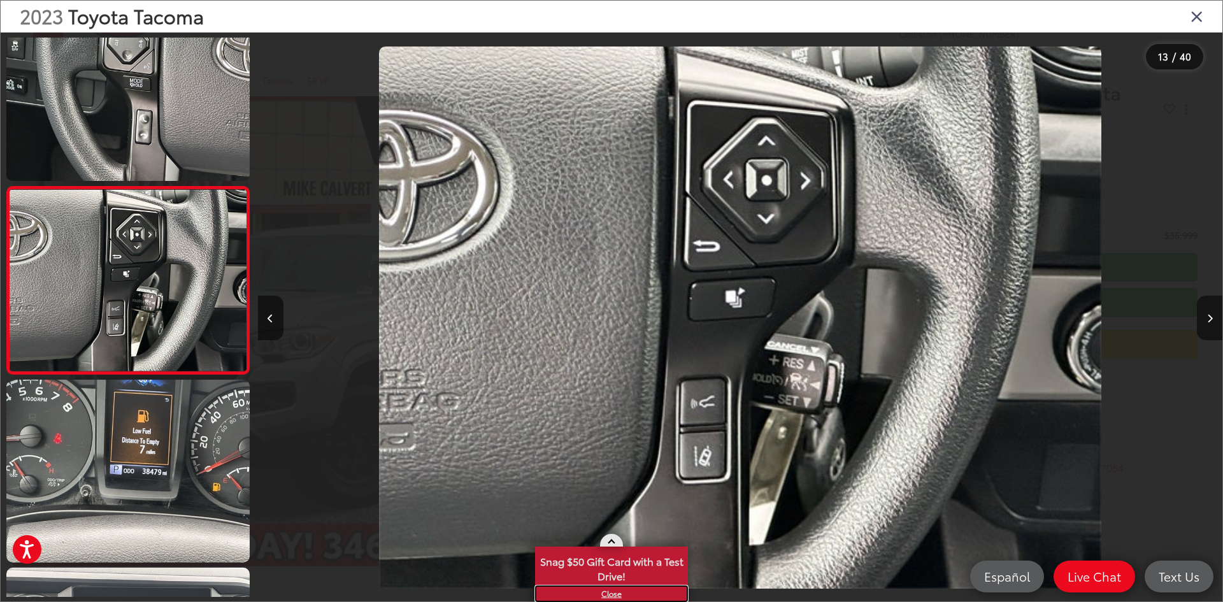
click at [613, 594] on link "X" at bounding box center [611, 593] width 150 height 14
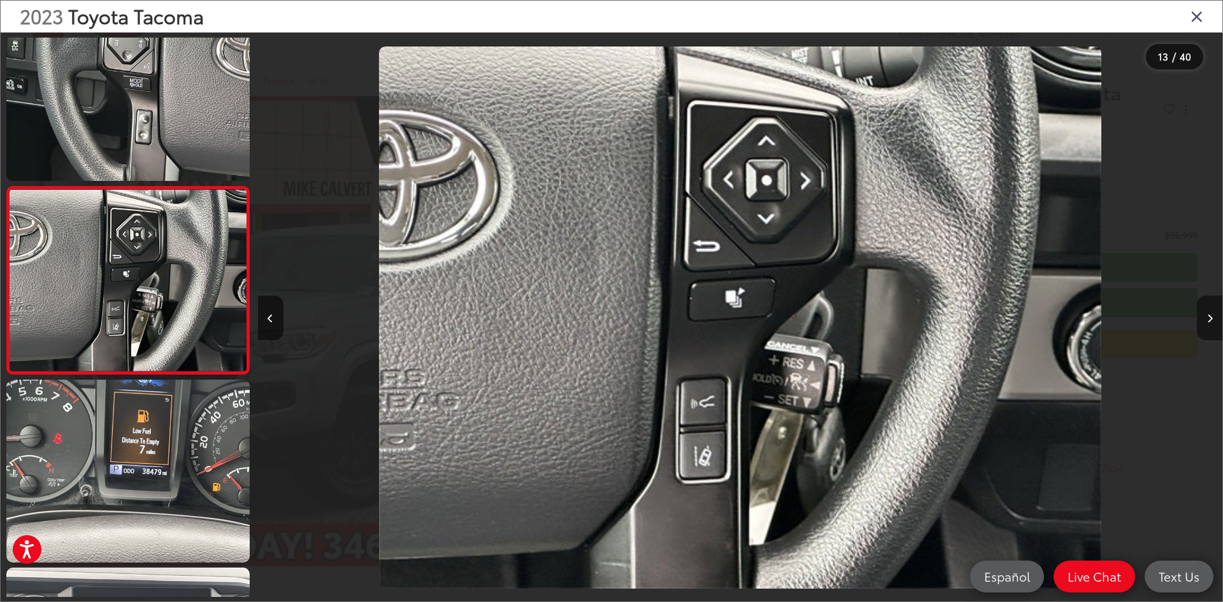
click at [1207, 318] on icon "Next image" at bounding box center [1210, 318] width 6 height 9
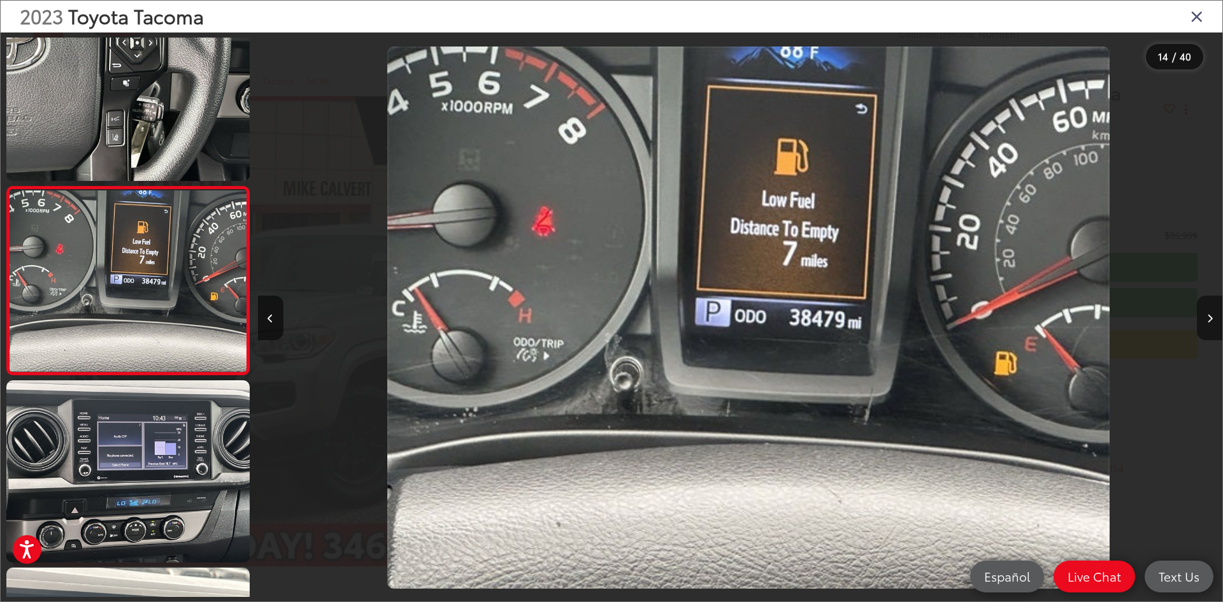
scroll to position [0, 12537]
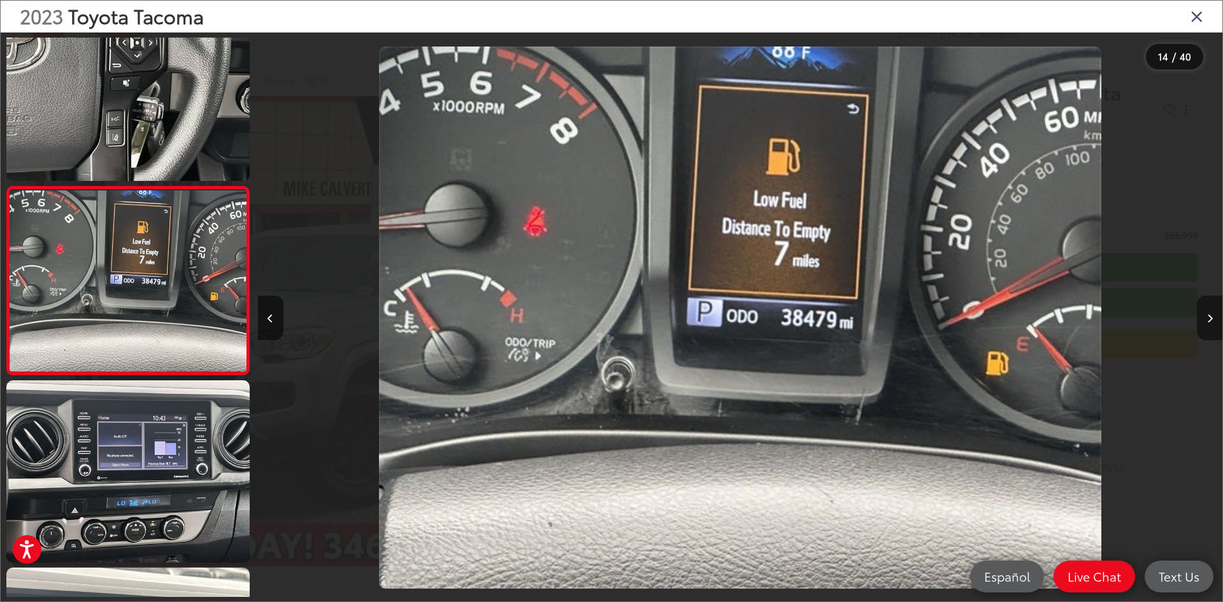
click at [1207, 318] on icon "Next image" at bounding box center [1210, 318] width 6 height 9
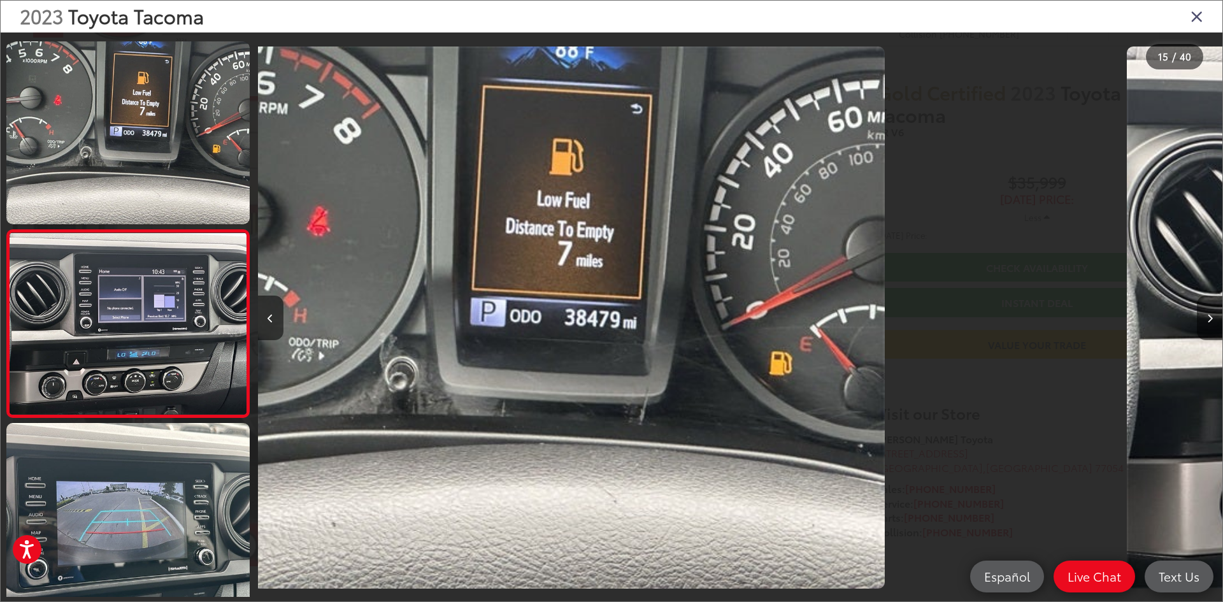
scroll to position [0, 13252]
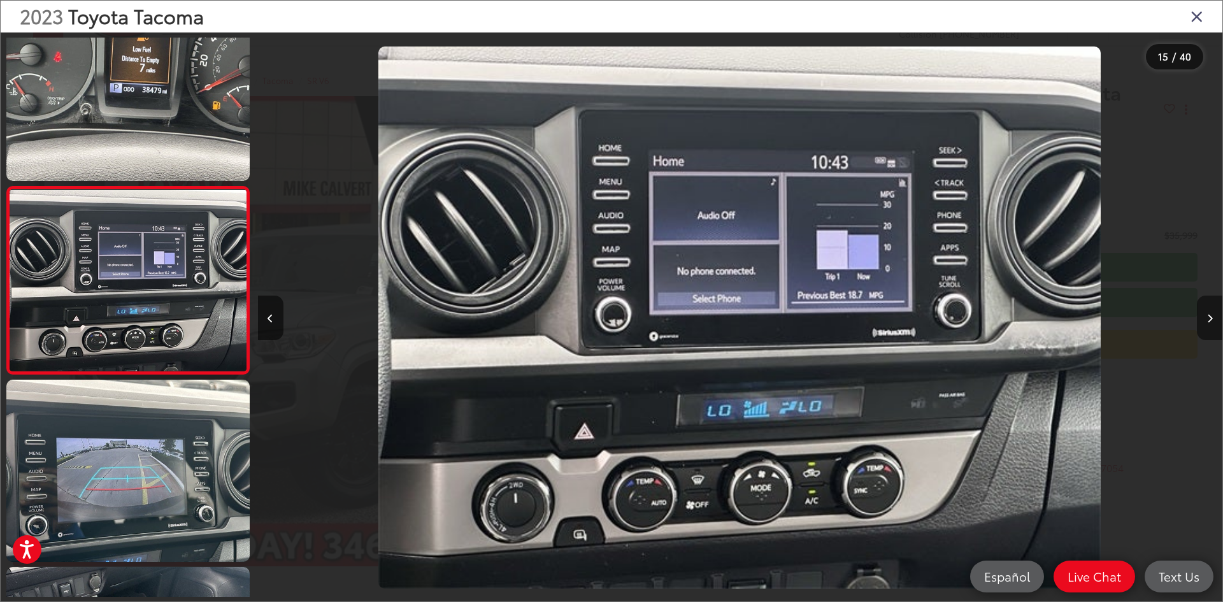
click at [1208, 317] on icon "Next image" at bounding box center [1210, 318] width 6 height 9
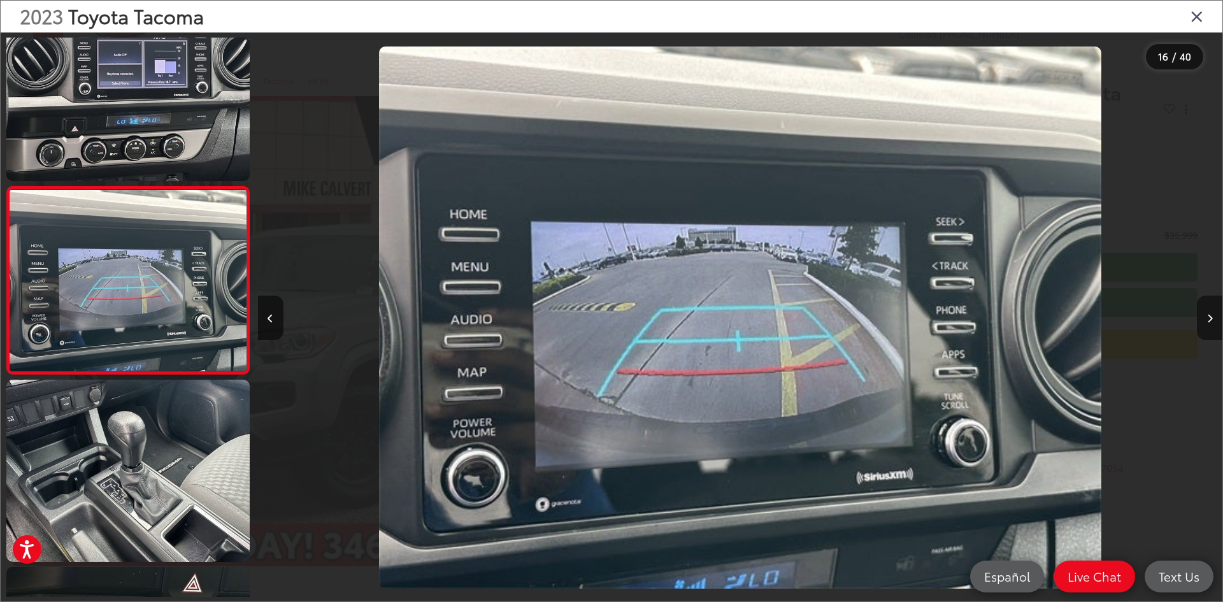
click at [1208, 317] on icon "Next image" at bounding box center [1210, 318] width 6 height 9
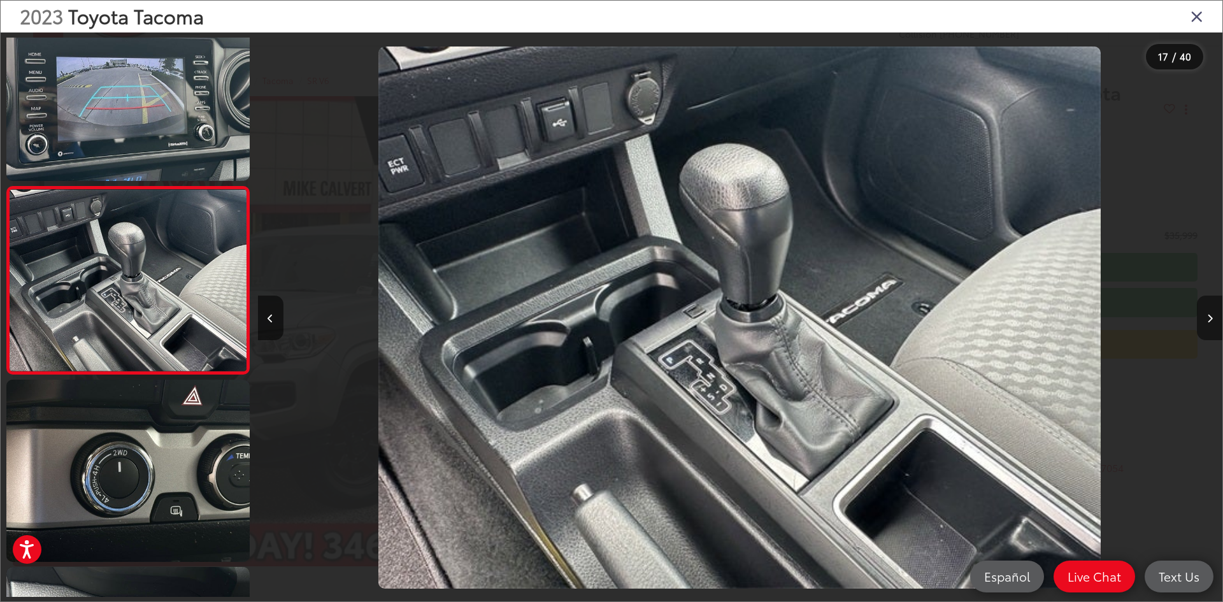
click at [1208, 317] on icon "Next image" at bounding box center [1210, 318] width 6 height 9
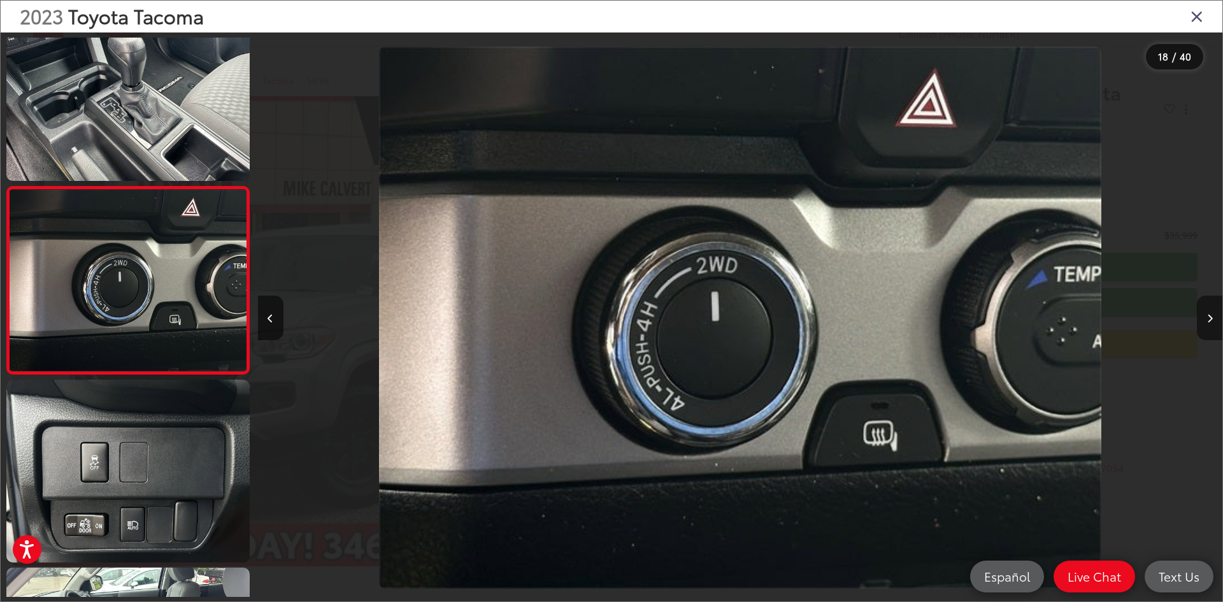
click at [1208, 317] on icon "Next image" at bounding box center [1210, 318] width 6 height 9
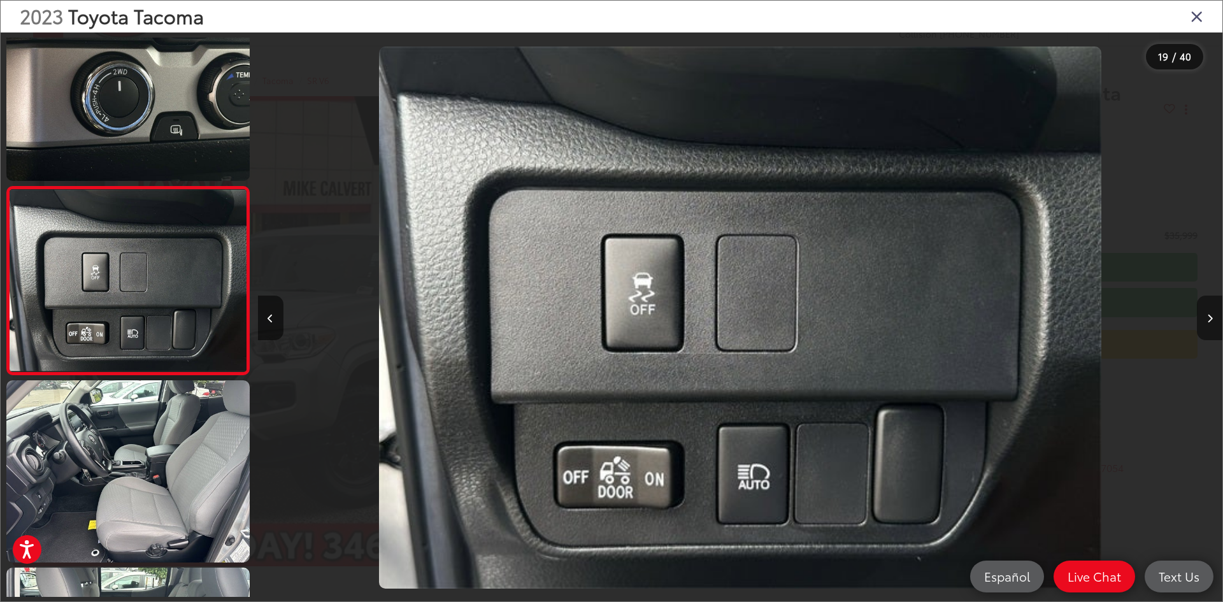
click at [1208, 317] on icon "Next image" at bounding box center [1210, 318] width 6 height 9
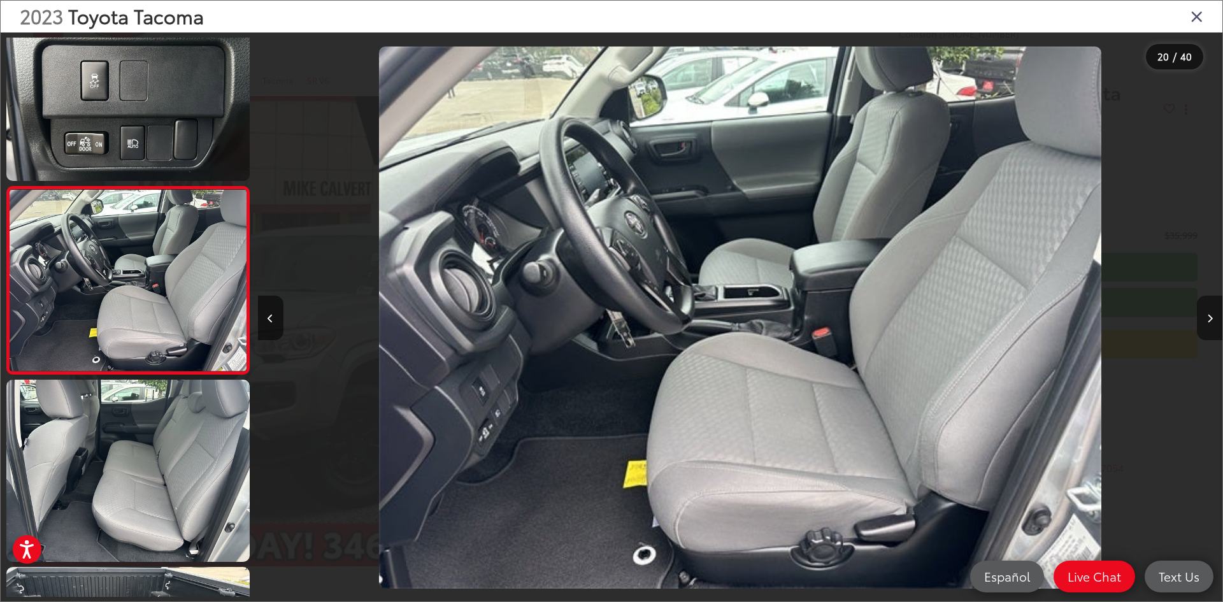
click at [1208, 317] on icon "Next image" at bounding box center [1210, 318] width 6 height 9
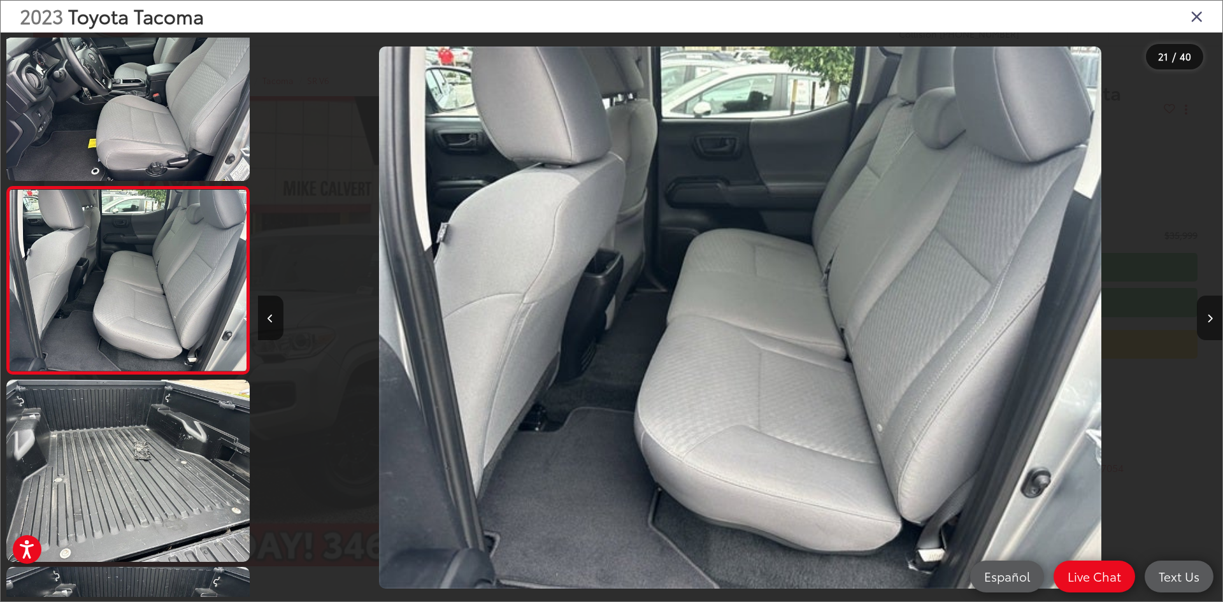
click at [1208, 317] on icon "Next image" at bounding box center [1210, 318] width 6 height 9
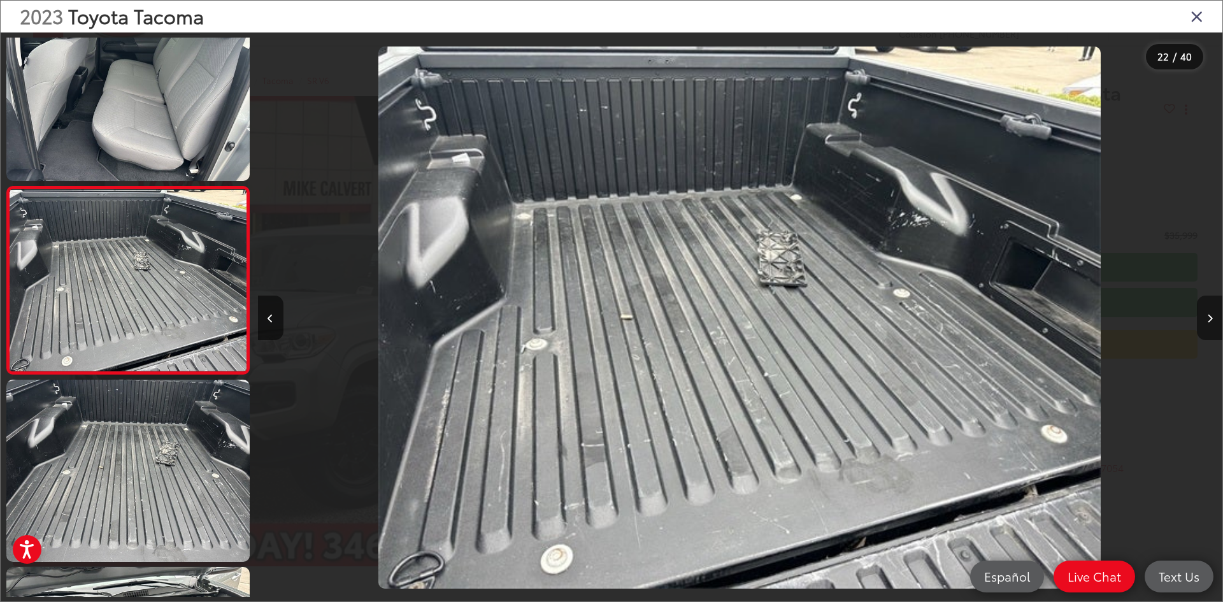
click at [1208, 317] on icon "Next image" at bounding box center [1210, 318] width 6 height 9
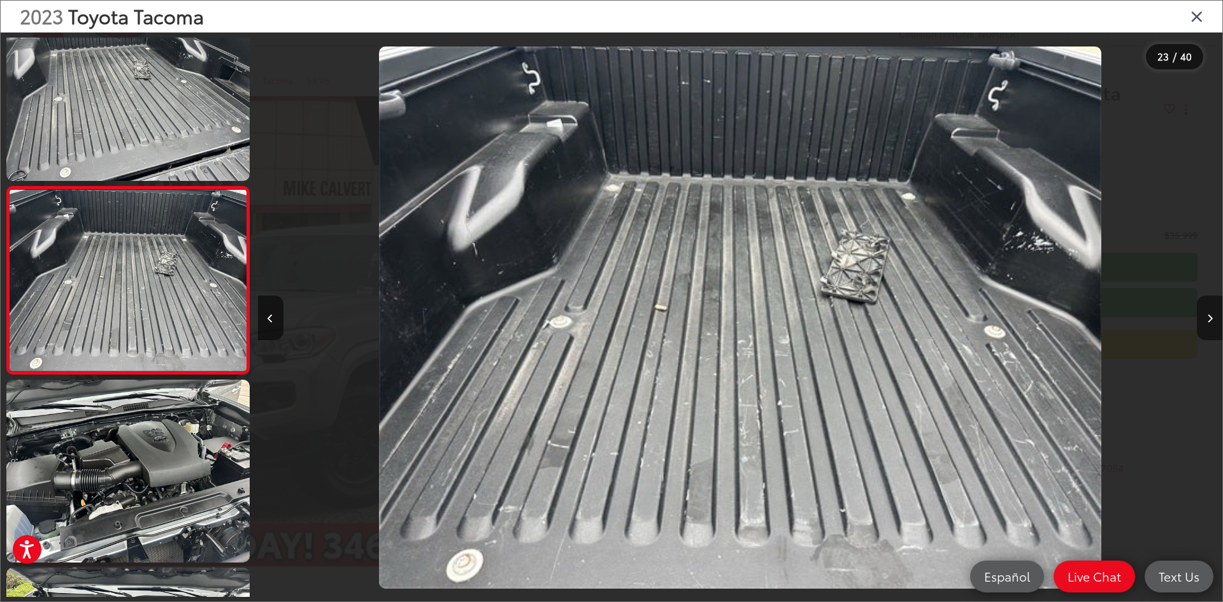
click at [1208, 317] on icon "Next image" at bounding box center [1210, 318] width 6 height 9
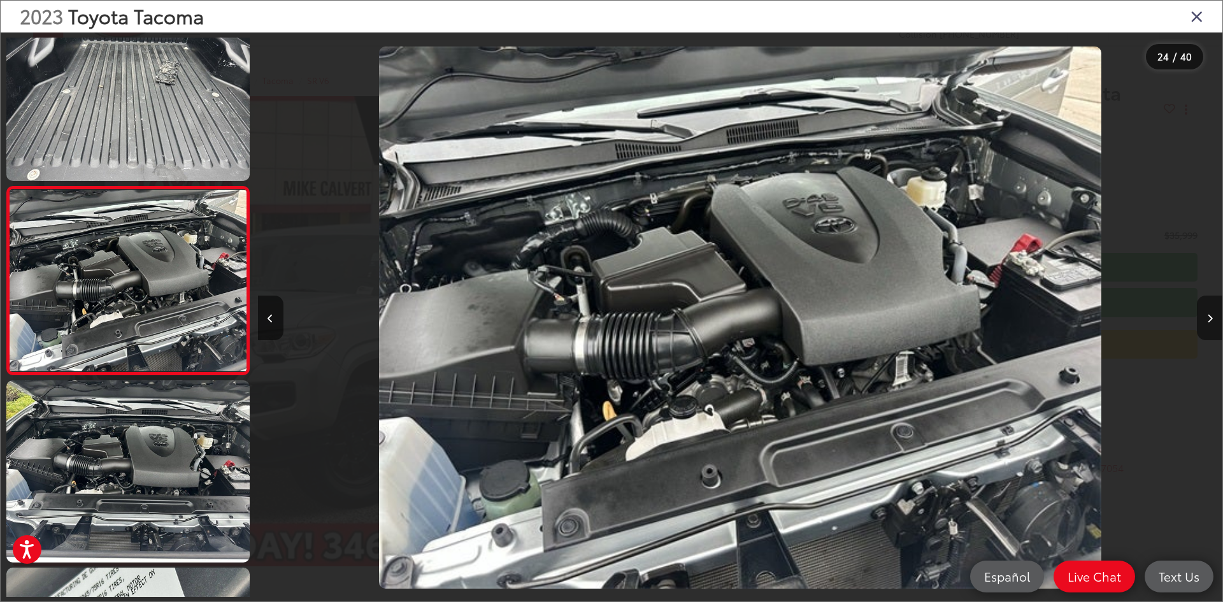
click at [1208, 317] on icon "Next image" at bounding box center [1210, 318] width 6 height 9
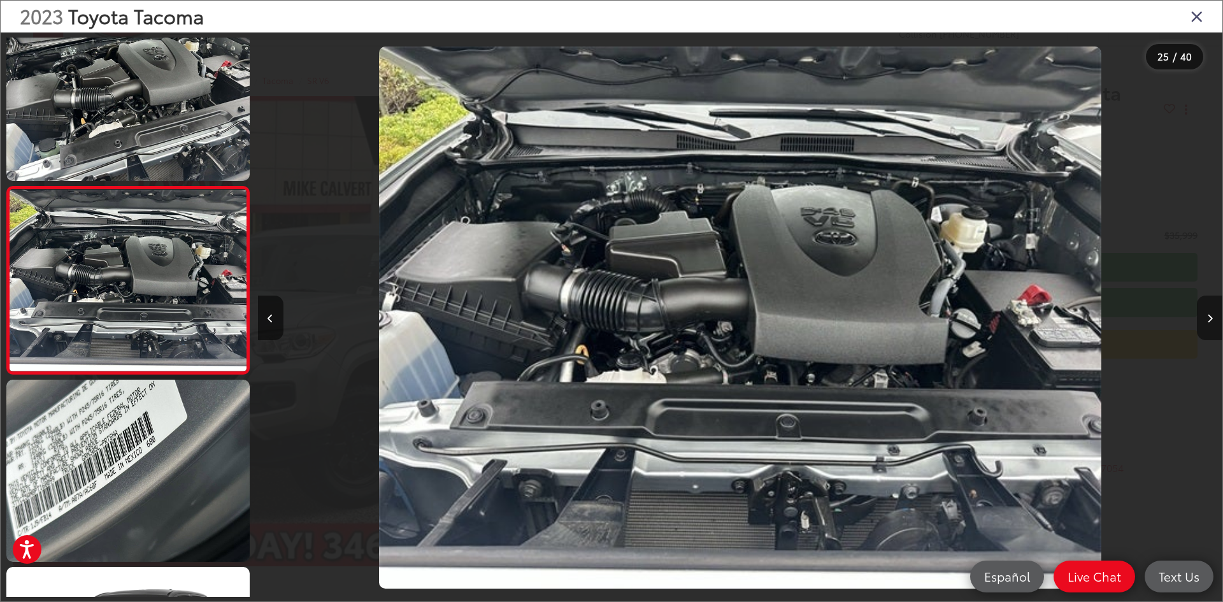
click at [1208, 317] on icon "Next image" at bounding box center [1210, 318] width 6 height 9
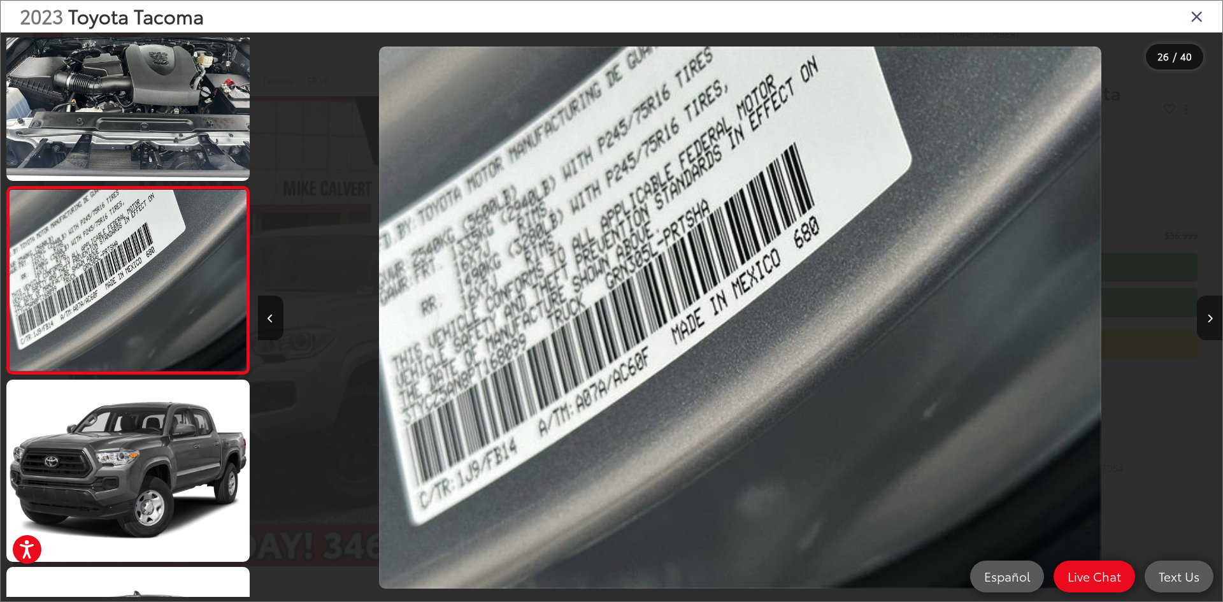
click at [1208, 317] on icon "Next image" at bounding box center [1210, 318] width 6 height 9
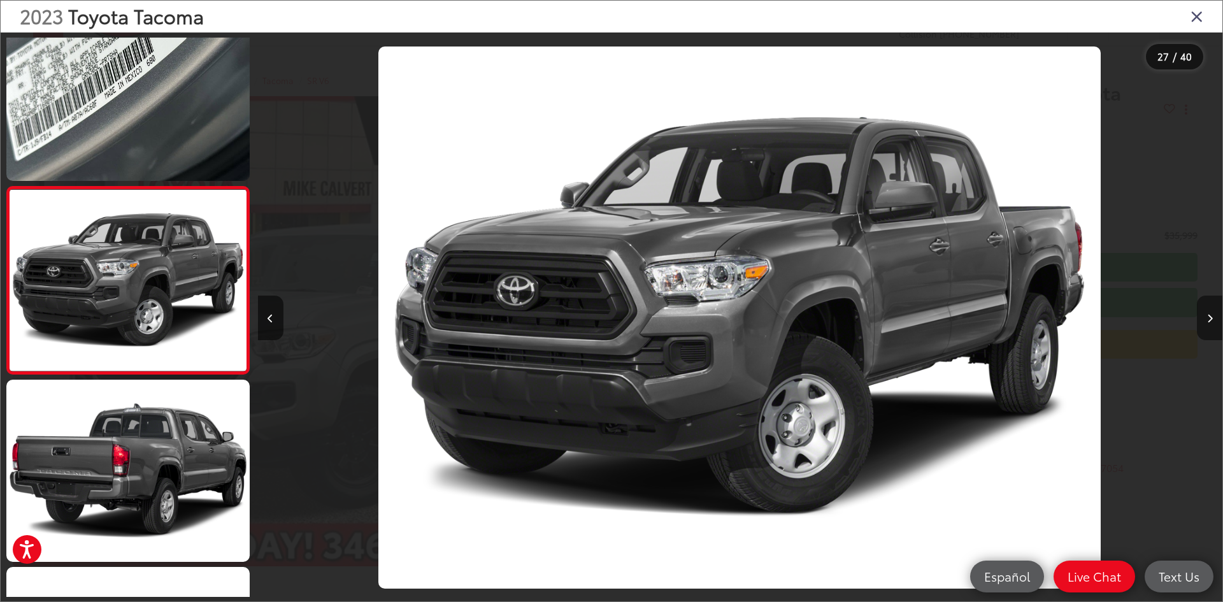
click at [1208, 317] on icon "Next image" at bounding box center [1210, 318] width 6 height 9
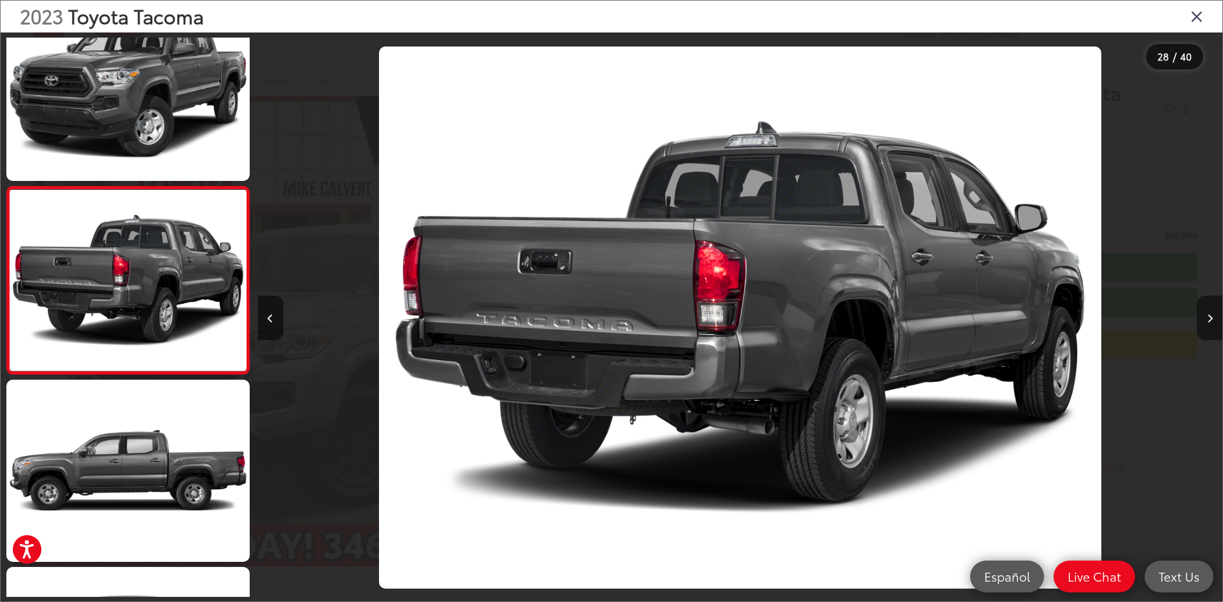
click at [1208, 317] on icon "Next image" at bounding box center [1210, 318] width 6 height 9
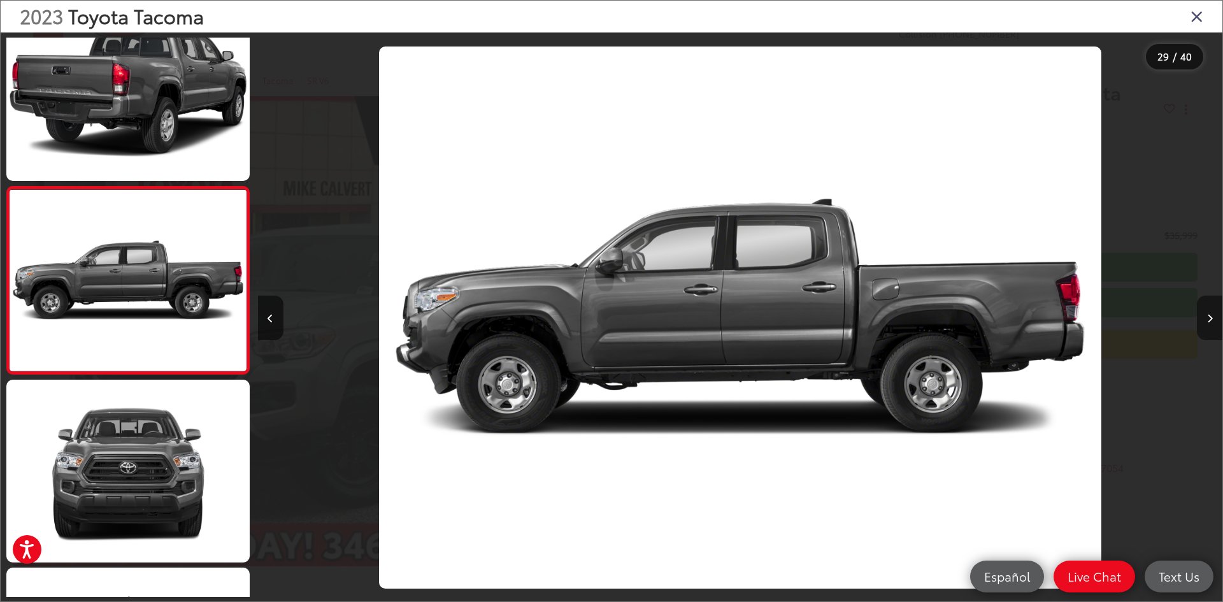
click at [1208, 317] on icon "Next image" at bounding box center [1210, 318] width 6 height 9
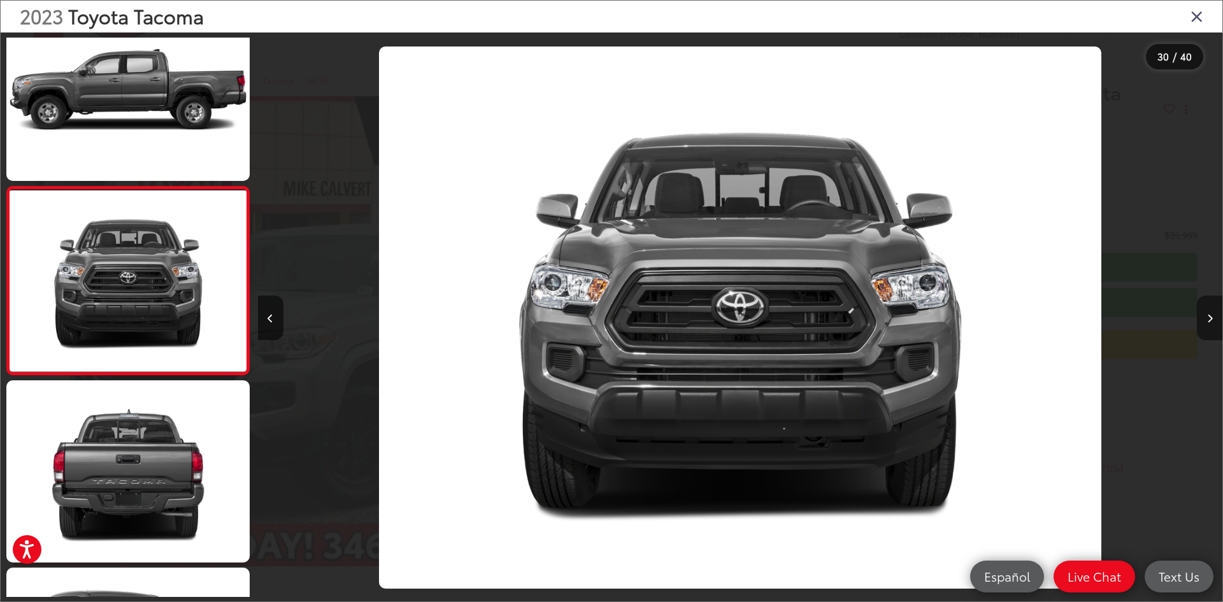
click at [1208, 317] on icon "Next image" at bounding box center [1210, 318] width 6 height 9
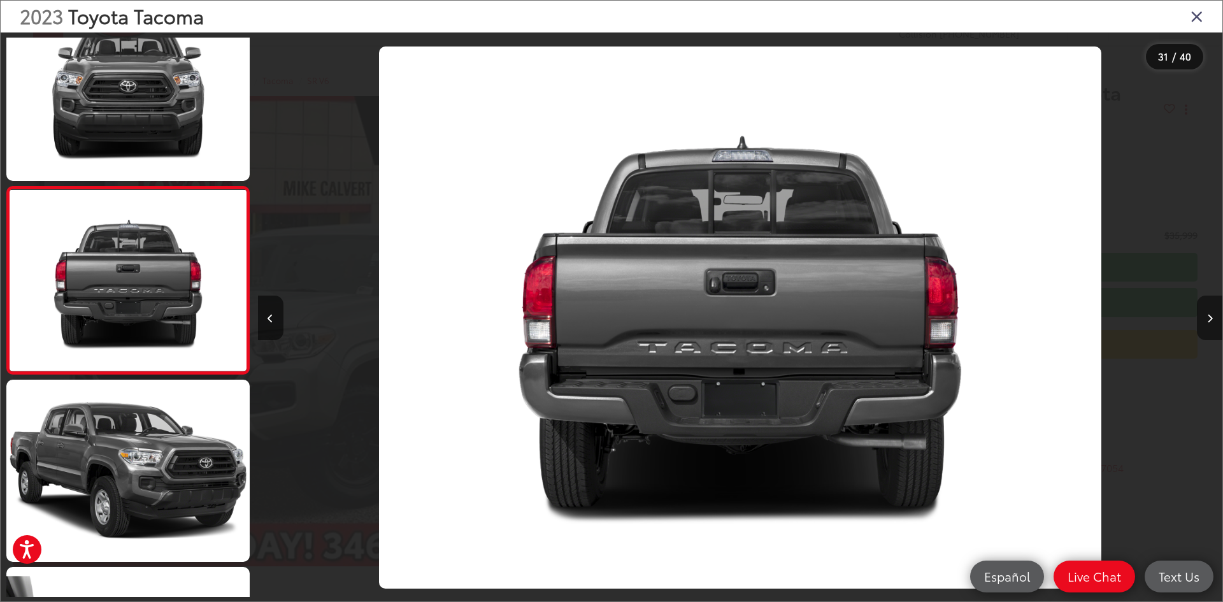
click at [1208, 317] on icon "Next image" at bounding box center [1210, 318] width 6 height 9
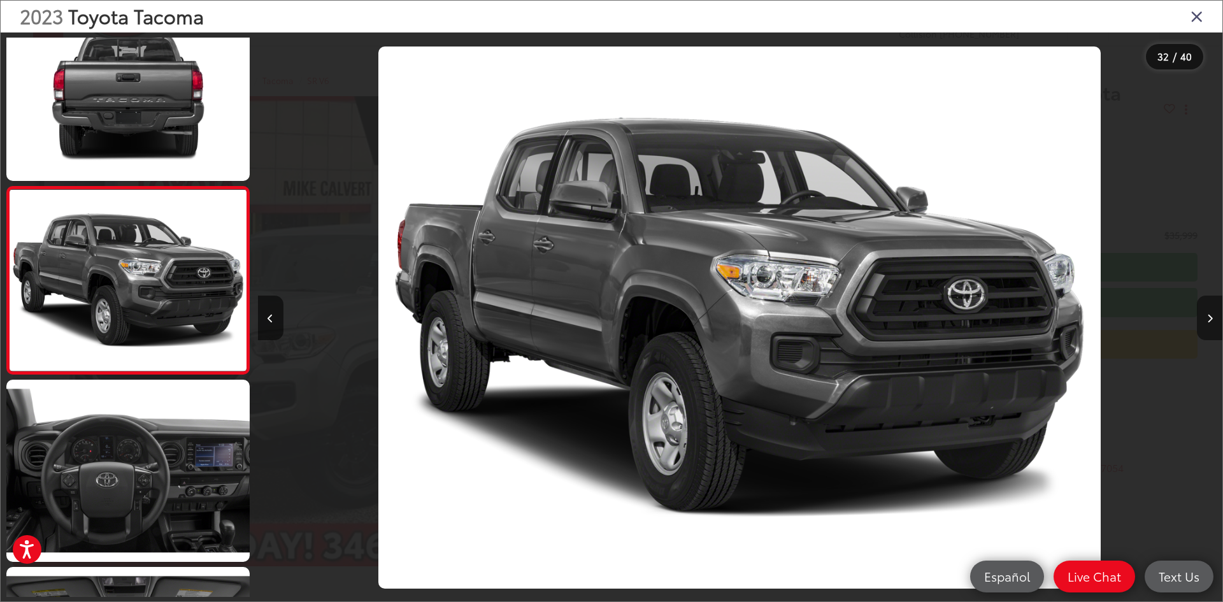
click at [1208, 317] on icon "Next image" at bounding box center [1210, 318] width 6 height 9
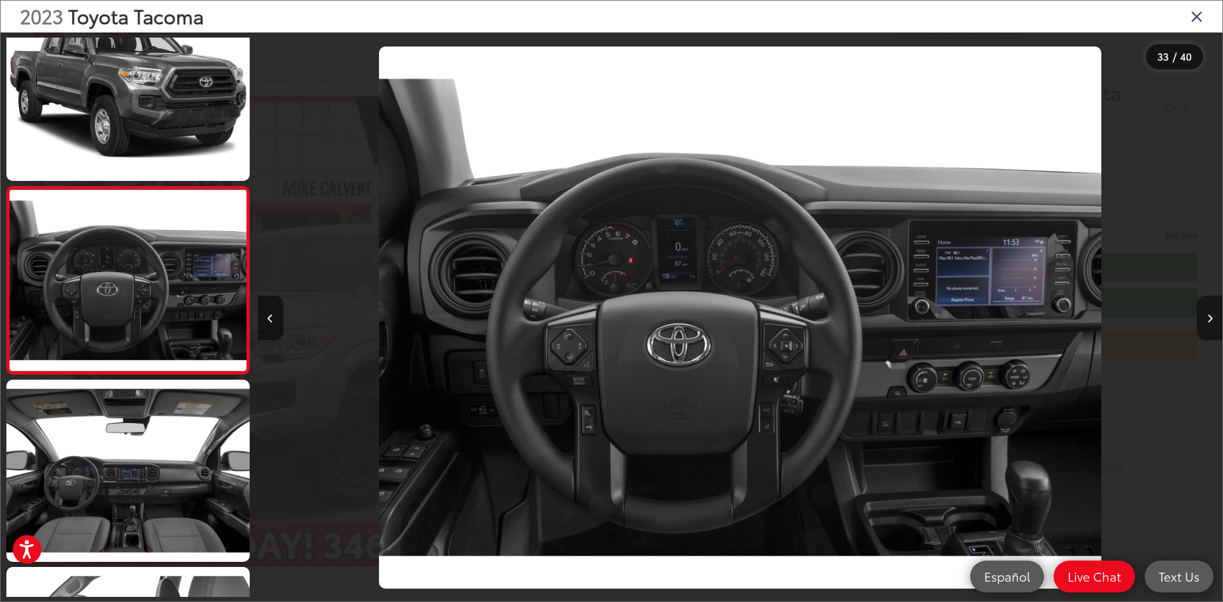
click at [1208, 317] on icon "Next image" at bounding box center [1210, 318] width 6 height 9
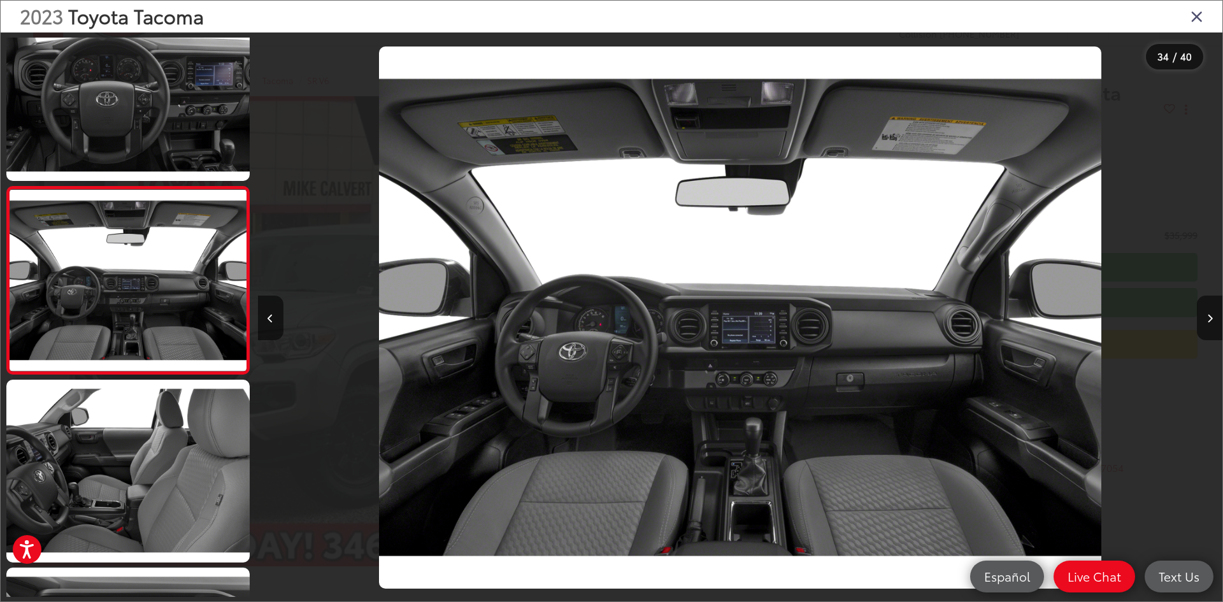
click at [1203, 20] on div "2023 Toyota Tacoma" at bounding box center [611, 17] width 1221 height 32
click at [1193, 11] on icon "Close gallery" at bounding box center [1196, 16] width 13 height 17
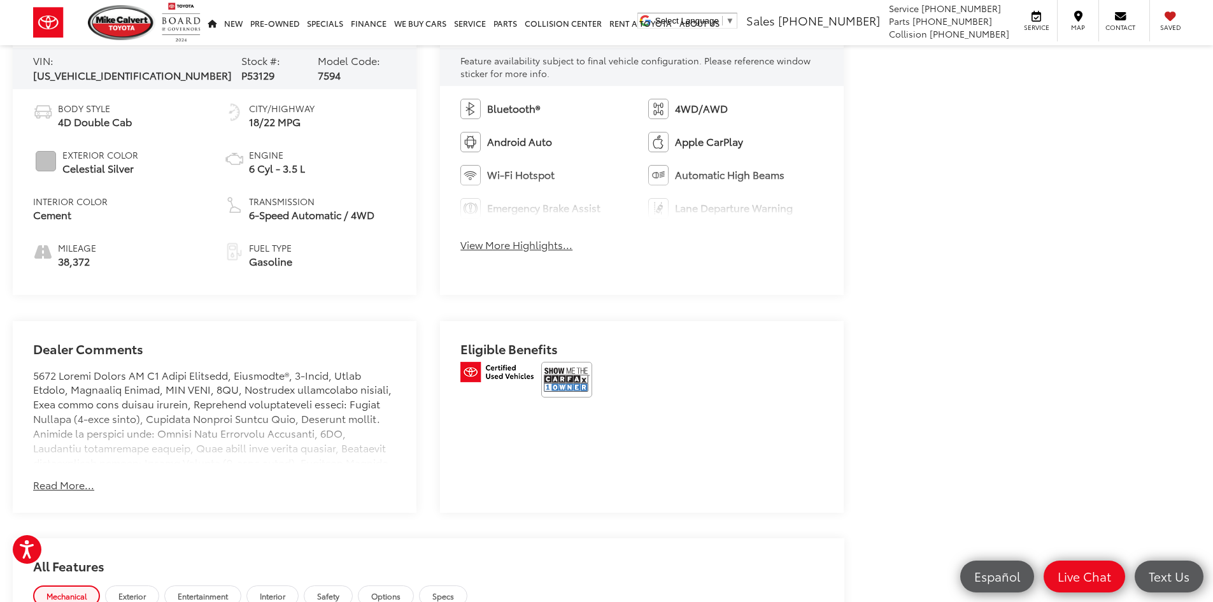
click at [64, 487] on button "Read More..." at bounding box center [63, 485] width 61 height 15
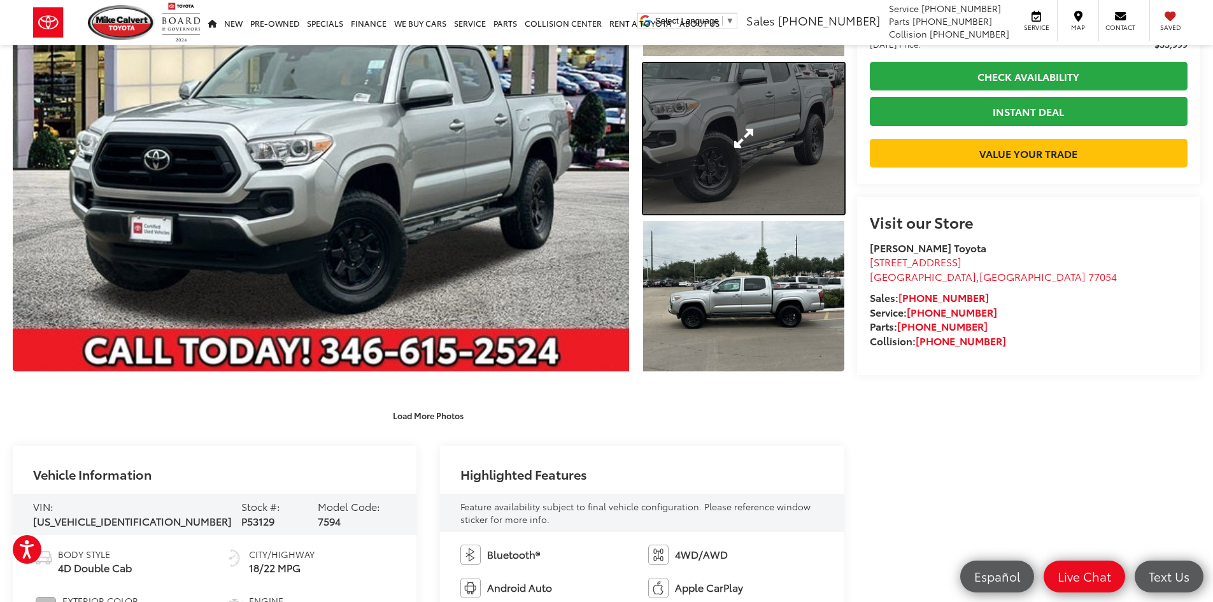
click at [748, 175] on link "Expand Photo 2" at bounding box center [743, 138] width 201 height 151
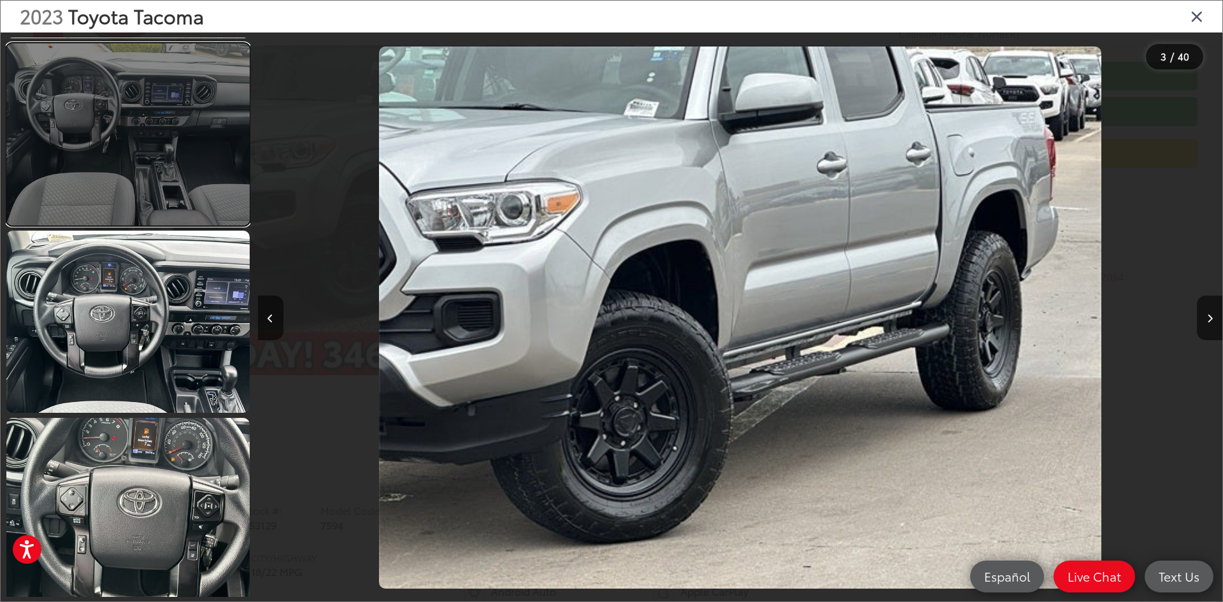
click at [122, 185] on link at bounding box center [127, 134] width 243 height 182
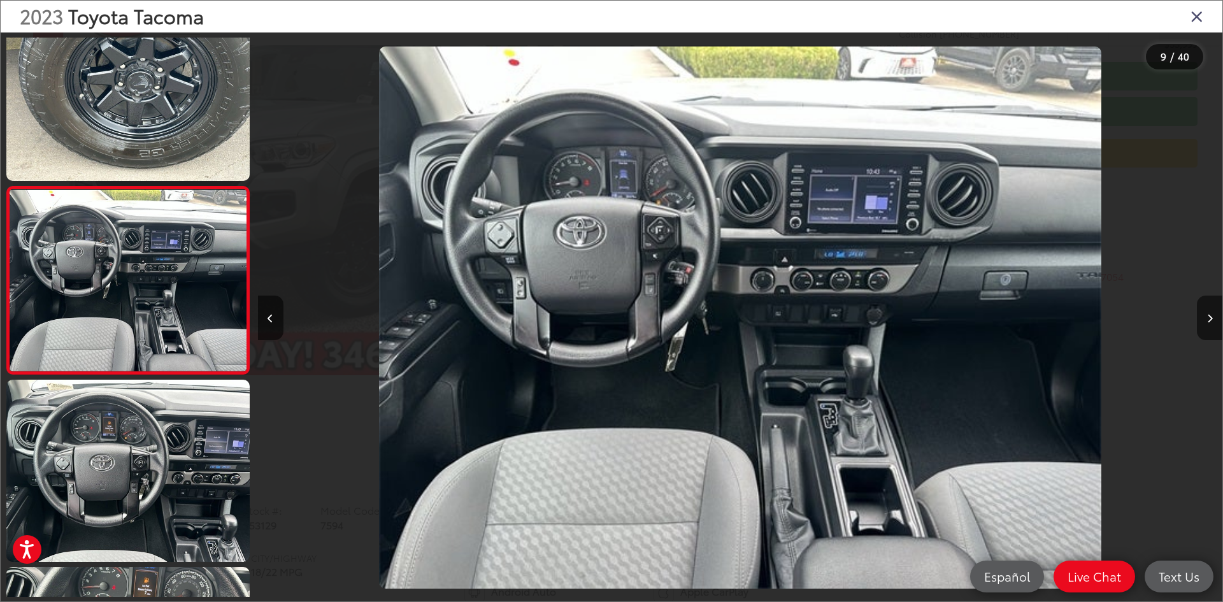
click at [1197, 13] on icon "Close gallery" at bounding box center [1196, 16] width 13 height 17
